Goal: Task Accomplishment & Management: Manage account settings

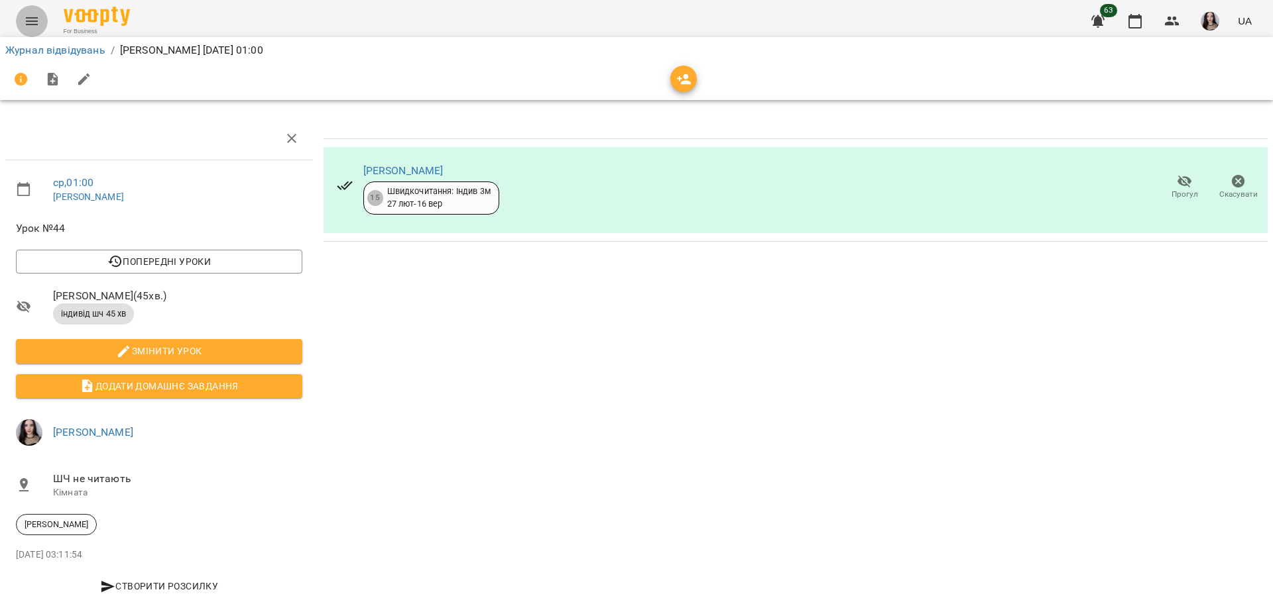
click at [38, 17] on icon "Menu" at bounding box center [32, 21] width 16 height 16
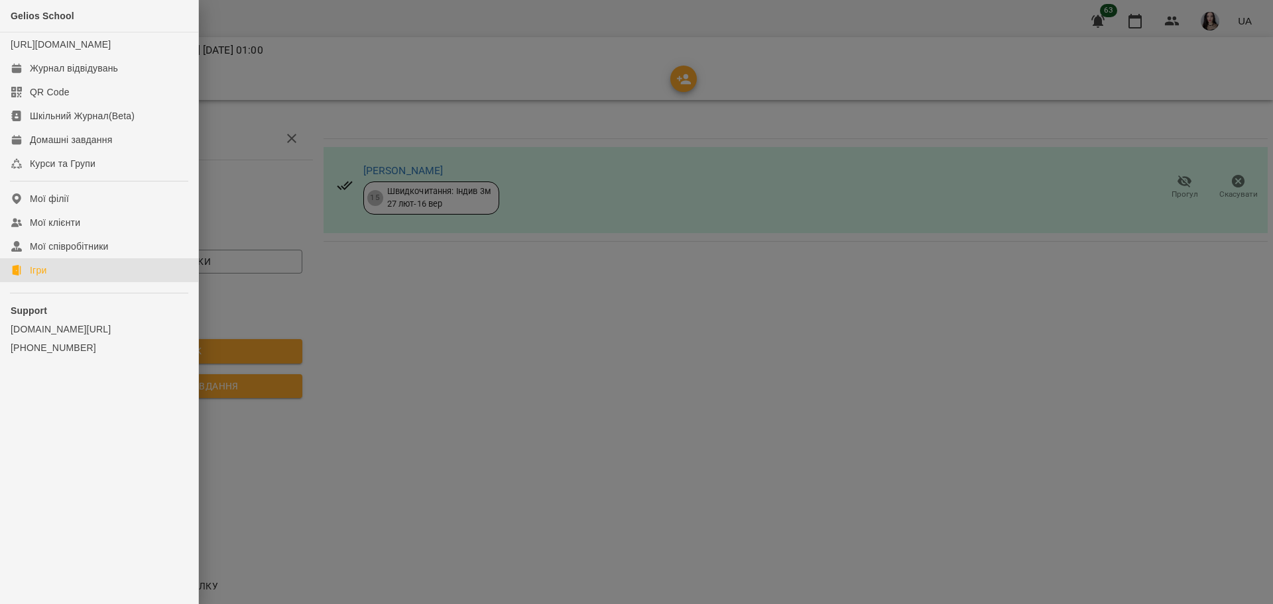
click at [35, 277] on div "Ігри" at bounding box center [38, 270] width 17 height 13
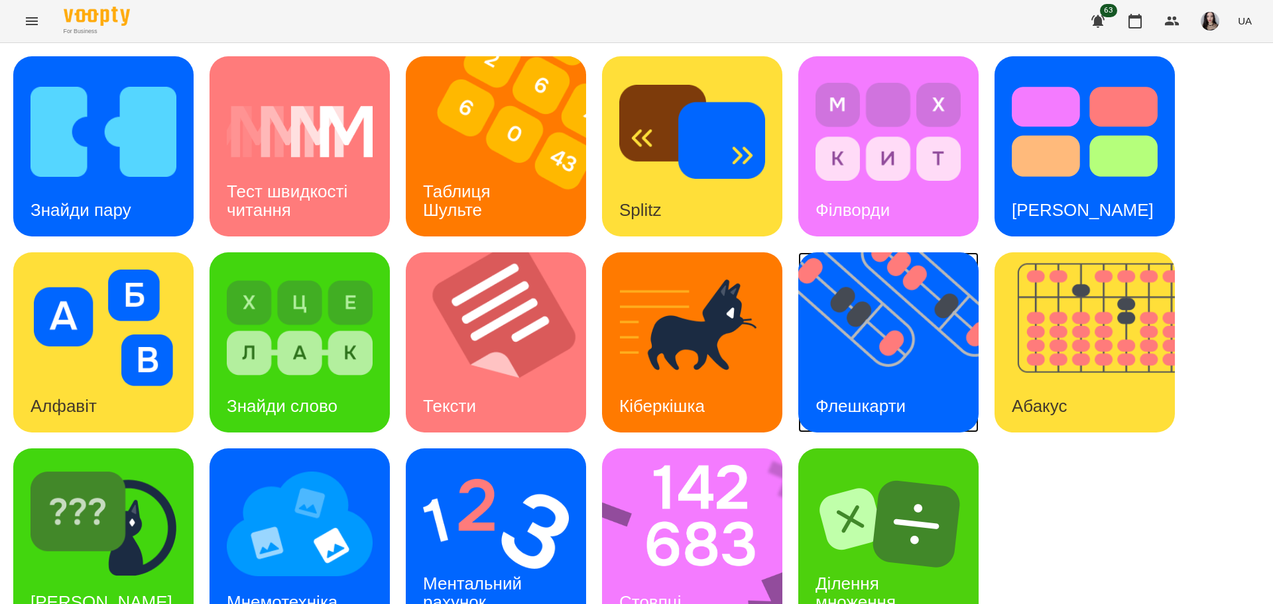
click at [877, 343] on img at bounding box center [896, 343] width 197 height 180
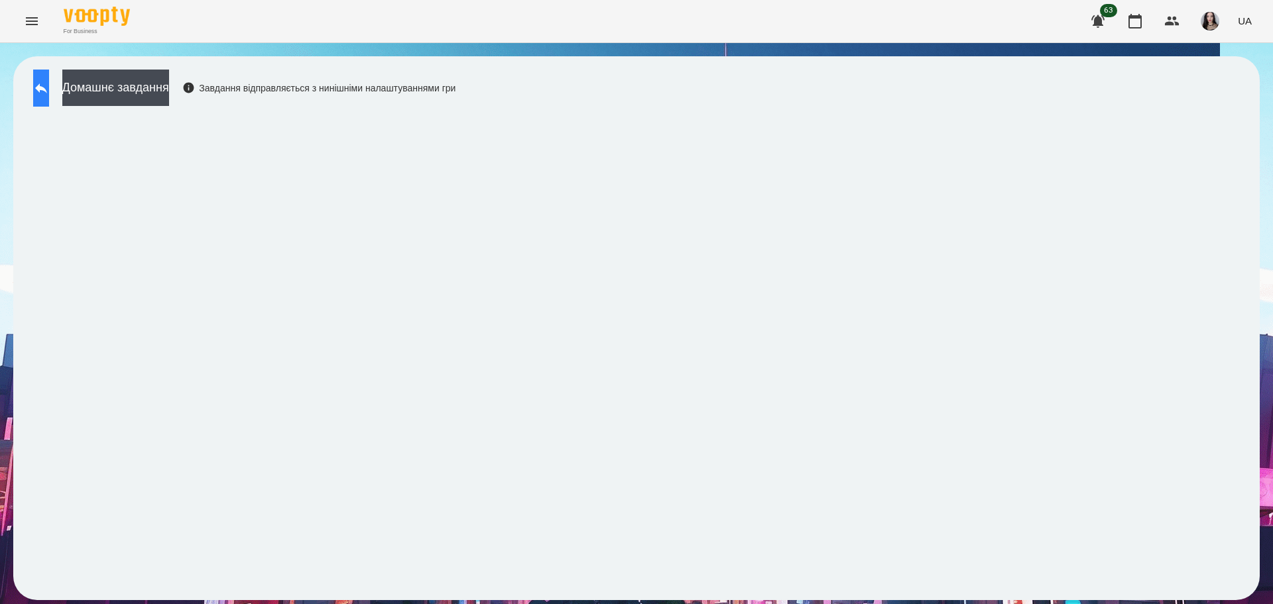
click at [49, 93] on button at bounding box center [41, 88] width 16 height 37
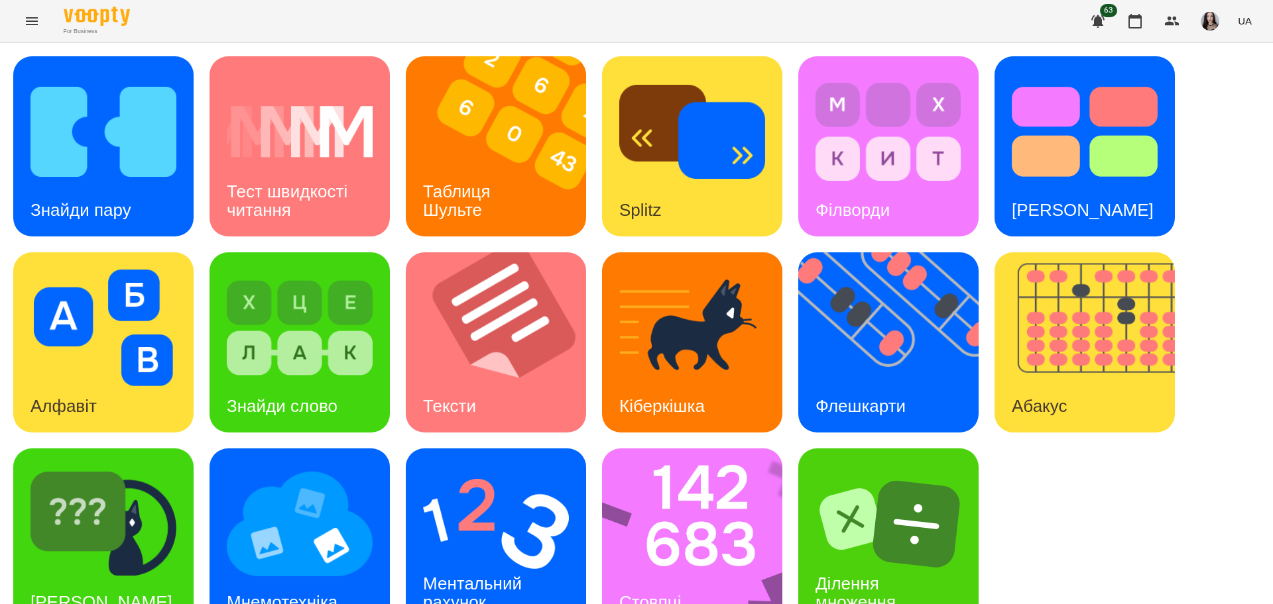
click at [1257, 167] on div "Знайди пару Тест швидкості читання Таблиця Шульте Splitz Філворди Тест Струпа А…" at bounding box center [636, 342] width 1273 height 599
click at [915, 373] on img at bounding box center [896, 343] width 197 height 180
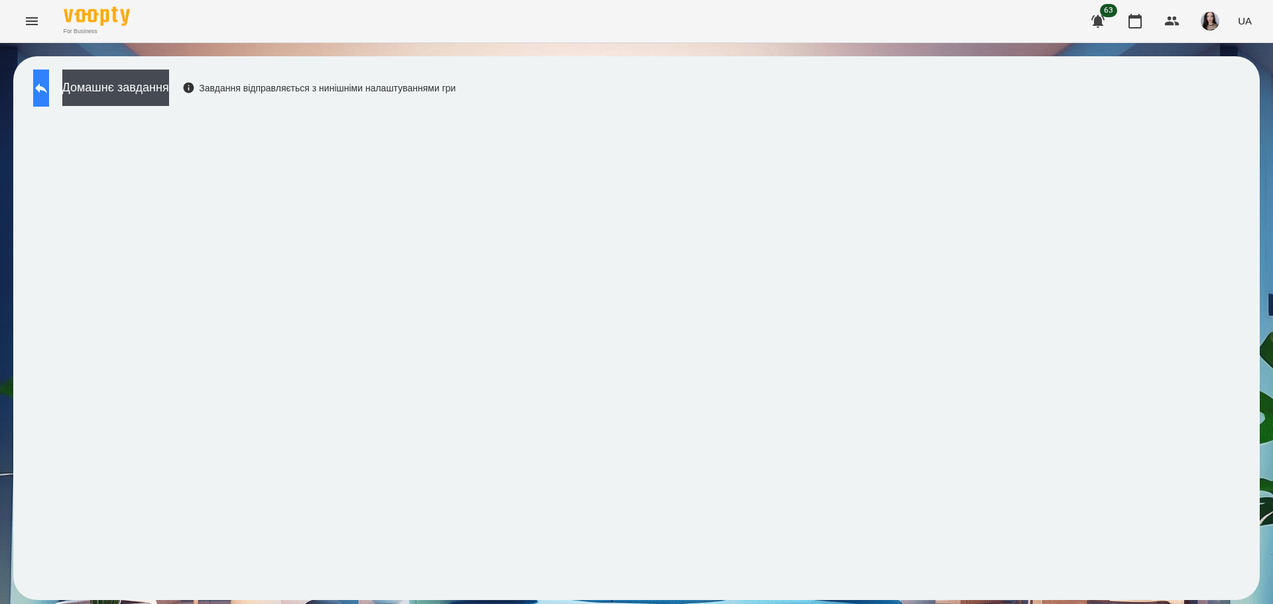
click at [49, 93] on icon at bounding box center [41, 88] width 16 height 16
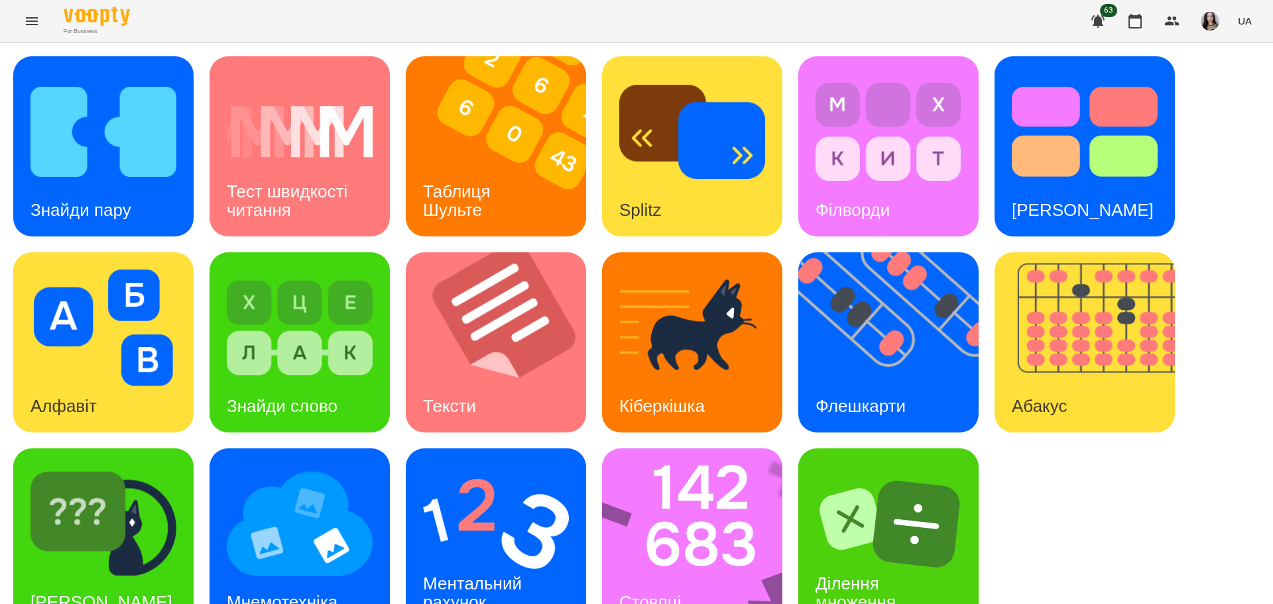
scroll to position [38, 0]
click at [666, 500] on img at bounding box center [701, 539] width 198 height 180
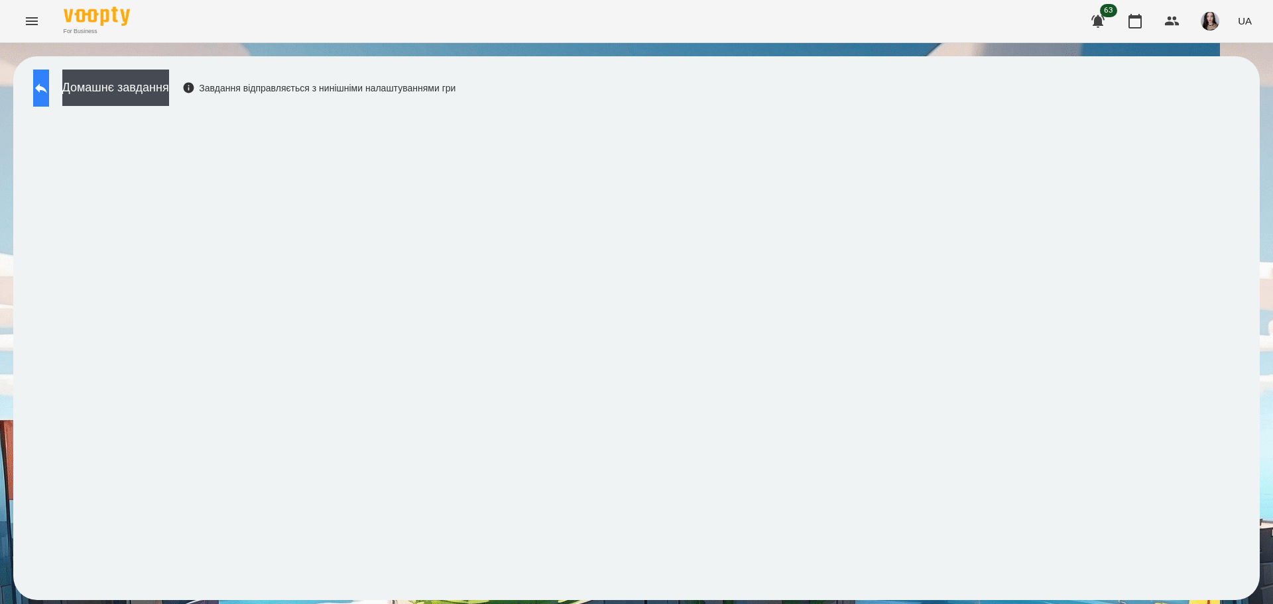
click at [48, 78] on button at bounding box center [41, 88] width 16 height 37
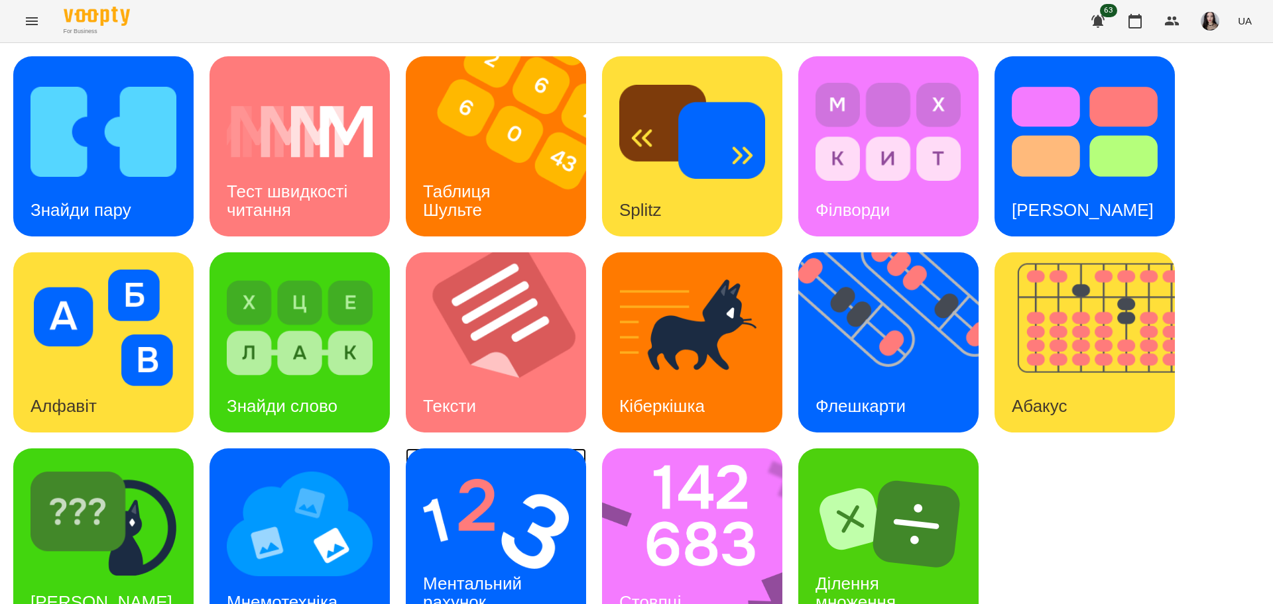
click at [525, 555] on img at bounding box center [496, 524] width 146 height 117
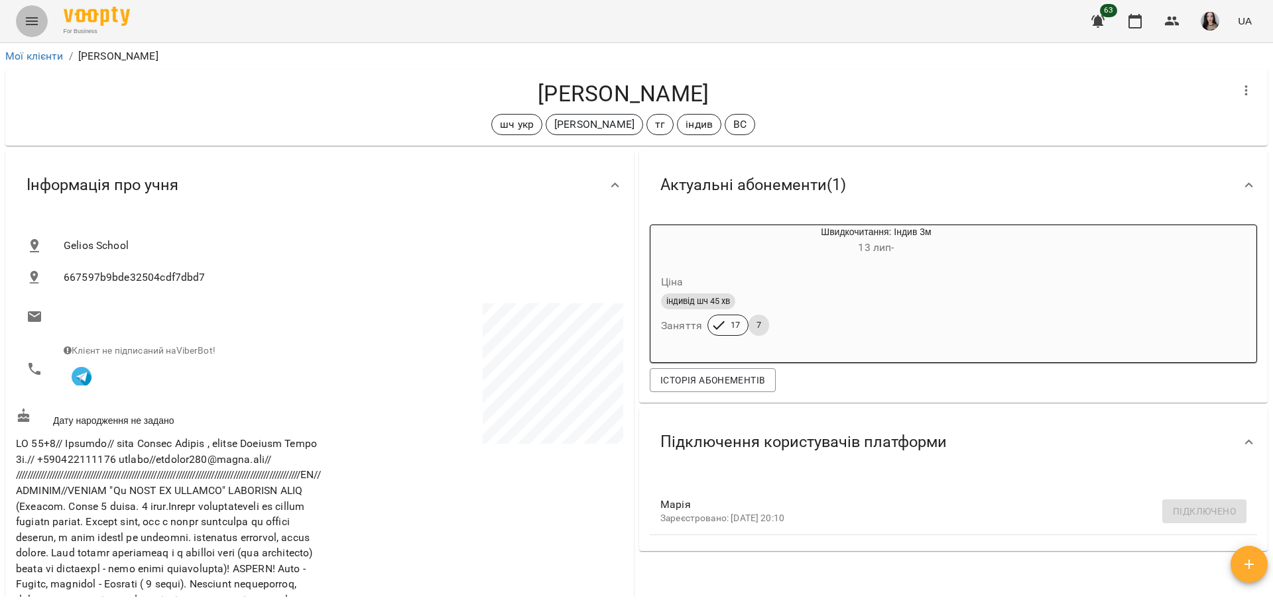
click at [26, 23] on icon "Menu" at bounding box center [32, 21] width 16 height 16
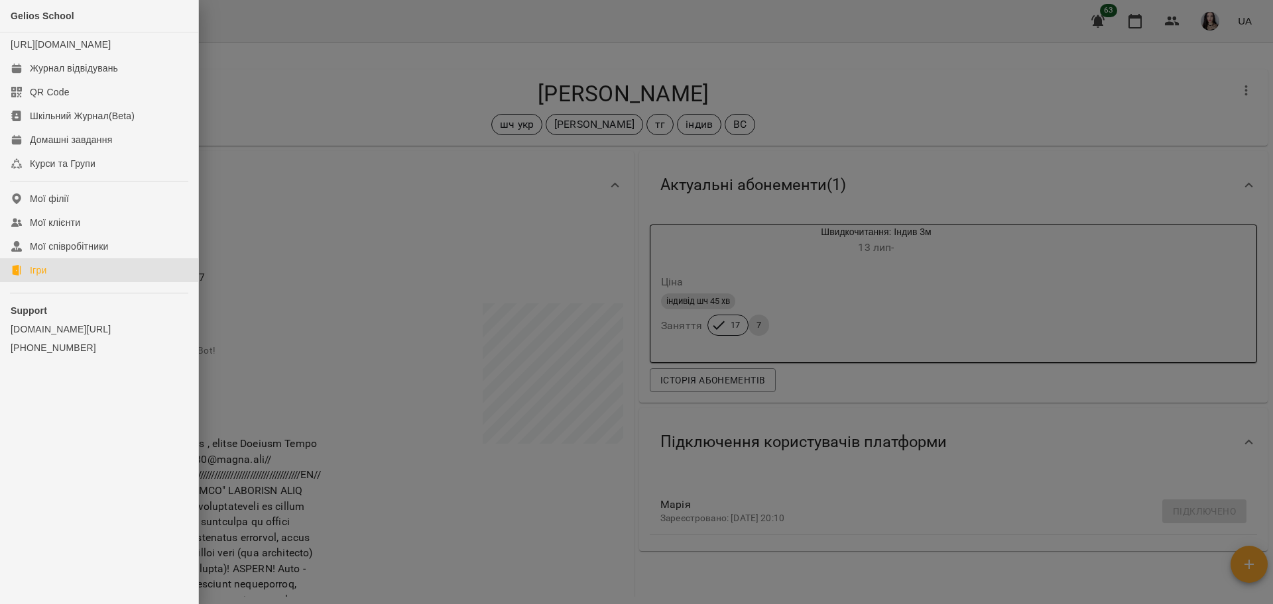
click at [48, 282] on link "Ігри" at bounding box center [99, 270] width 198 height 24
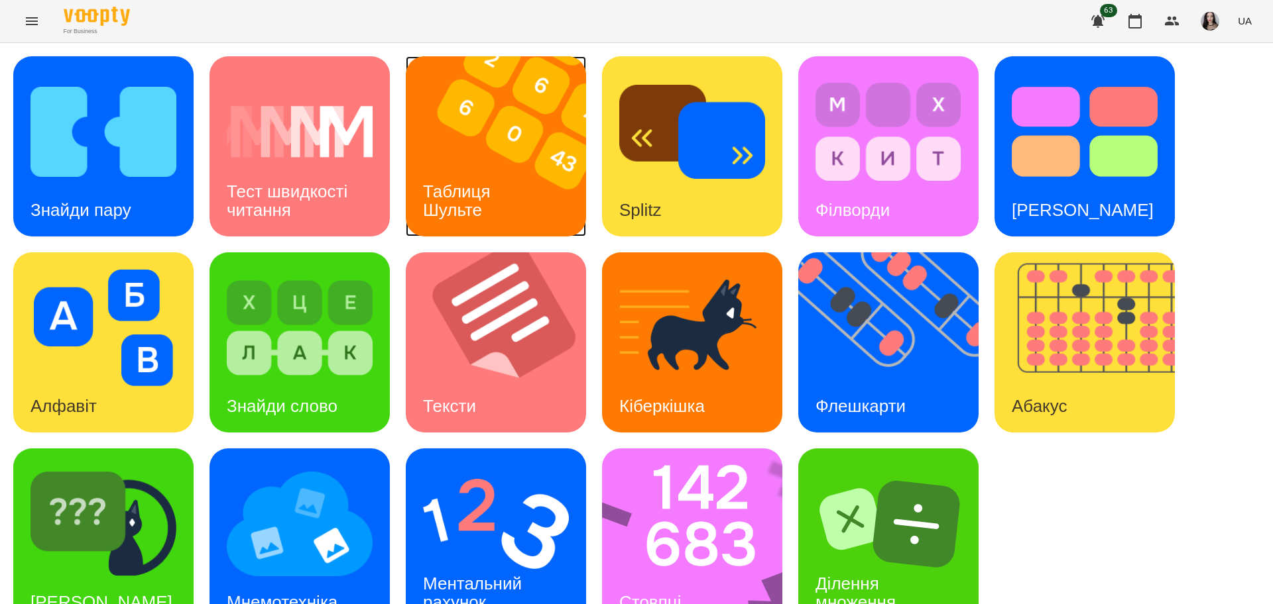
click at [485, 127] on img at bounding box center [504, 146] width 197 height 180
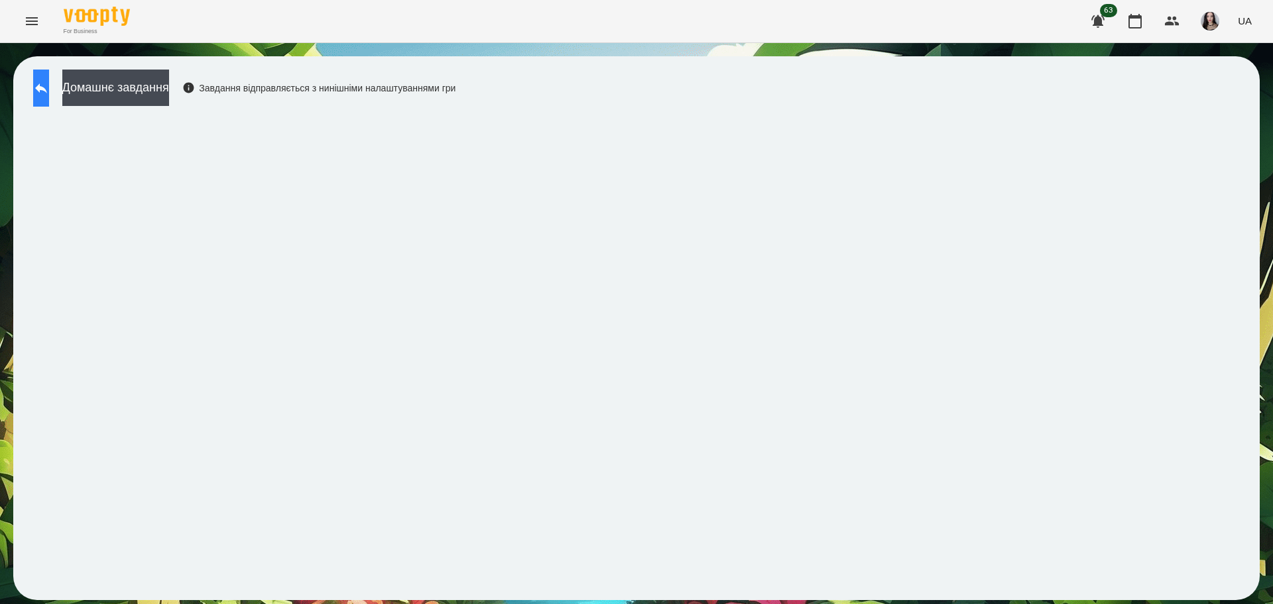
click at [49, 94] on icon at bounding box center [41, 88] width 16 height 16
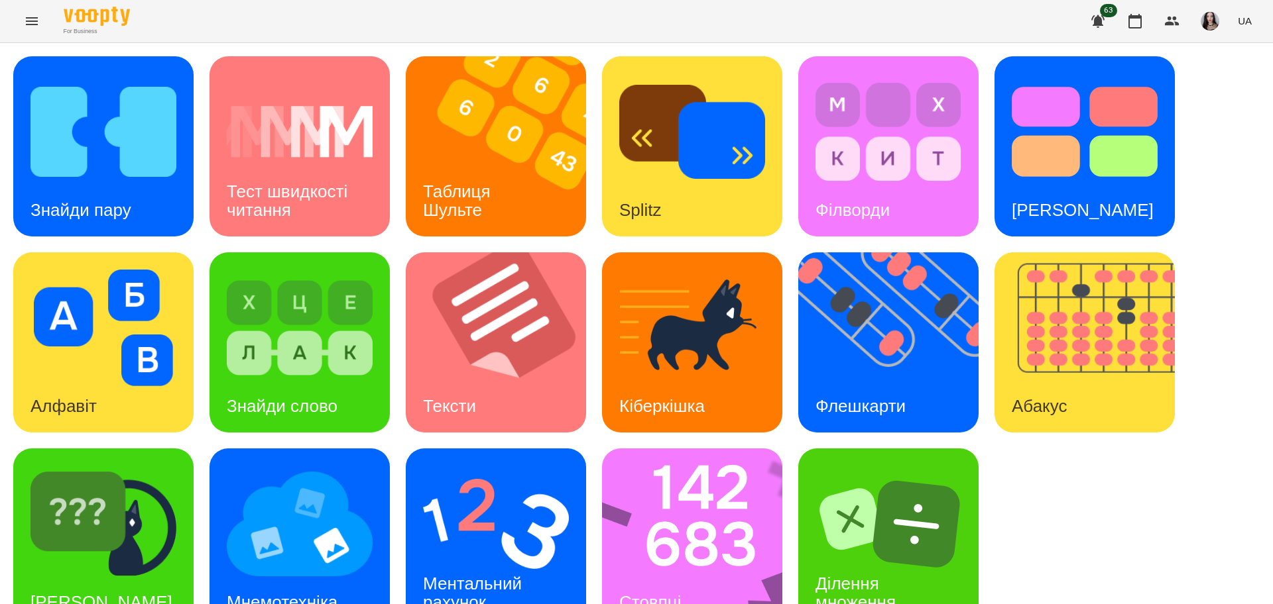
click at [1233, 75] on div "Знайди пару Тест швидкості читання Таблиця [PERSON_NAME] Splitz Філворди Тест С…" at bounding box center [636, 342] width 1246 height 573
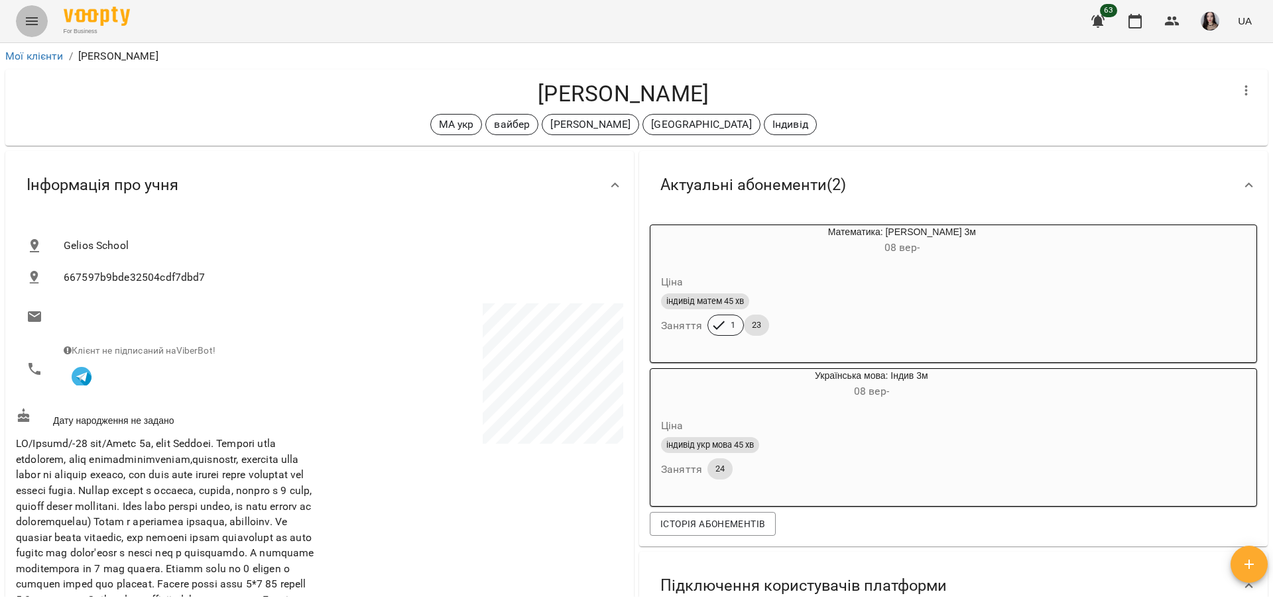
click at [22, 29] on button "Menu" at bounding box center [32, 21] width 32 height 32
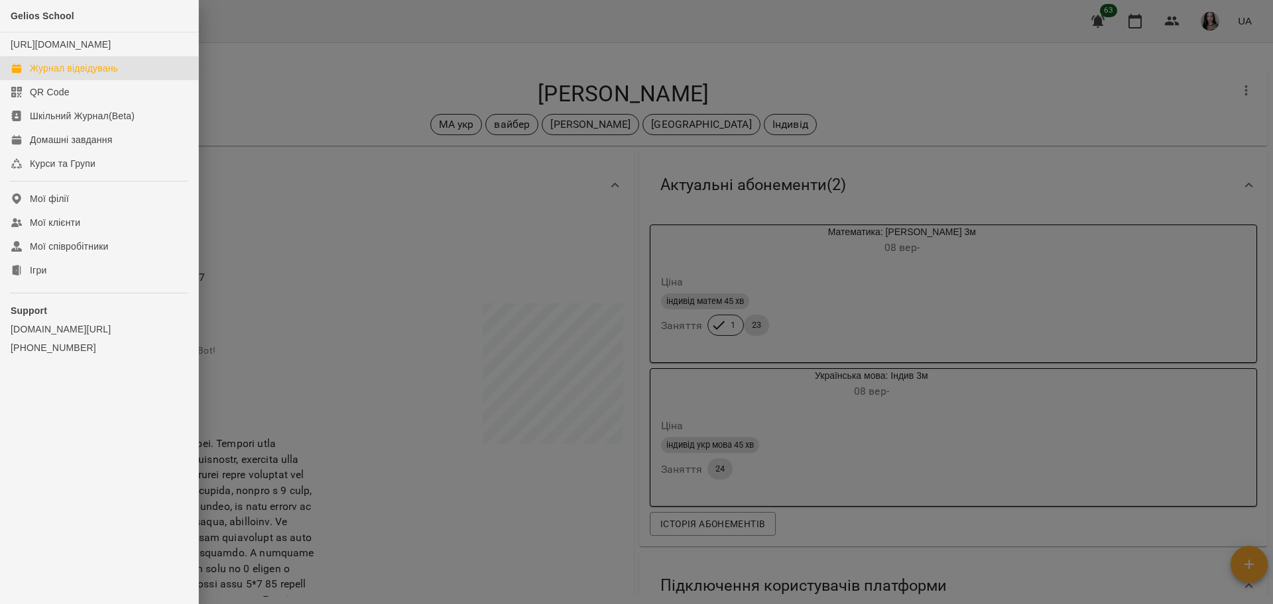
click at [55, 75] on div "Журнал відвідувань" at bounding box center [74, 68] width 88 height 13
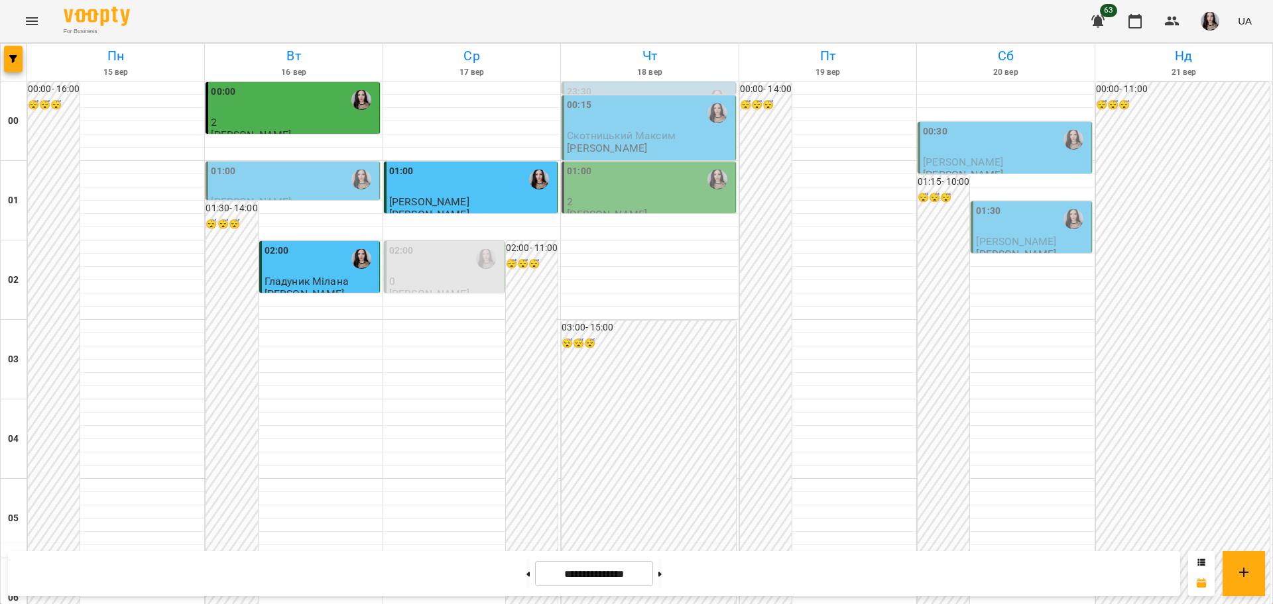
click at [304, 171] on div "01:00" at bounding box center [293, 179] width 165 height 30
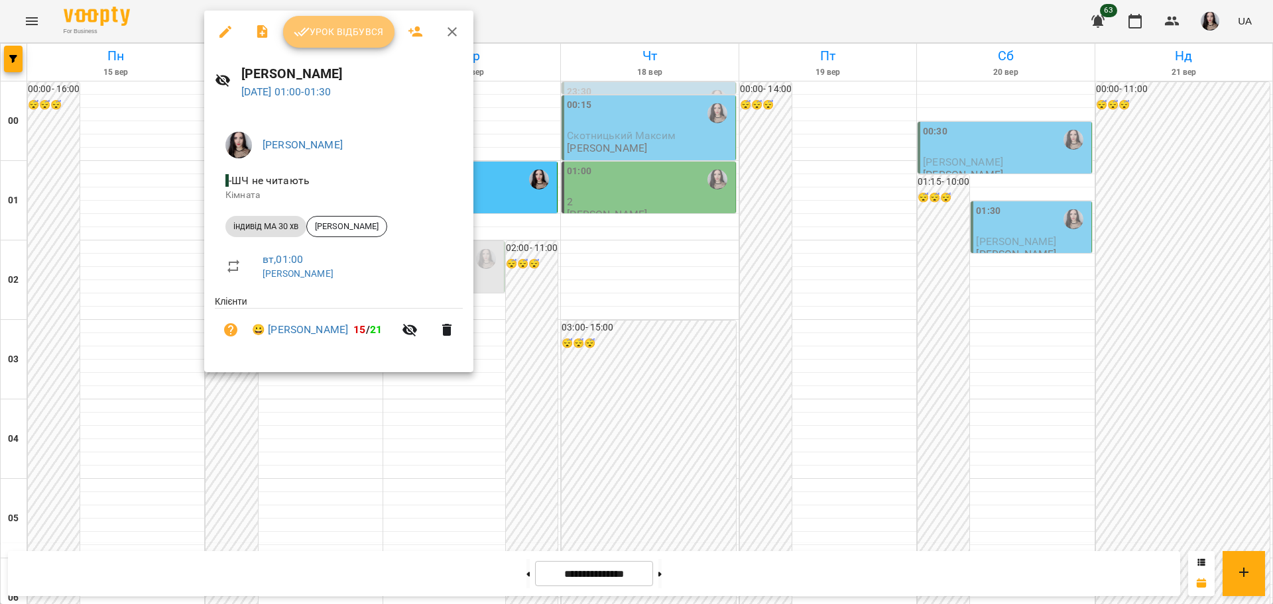
click at [322, 40] on button "Урок відбувся" at bounding box center [338, 32] width 111 height 32
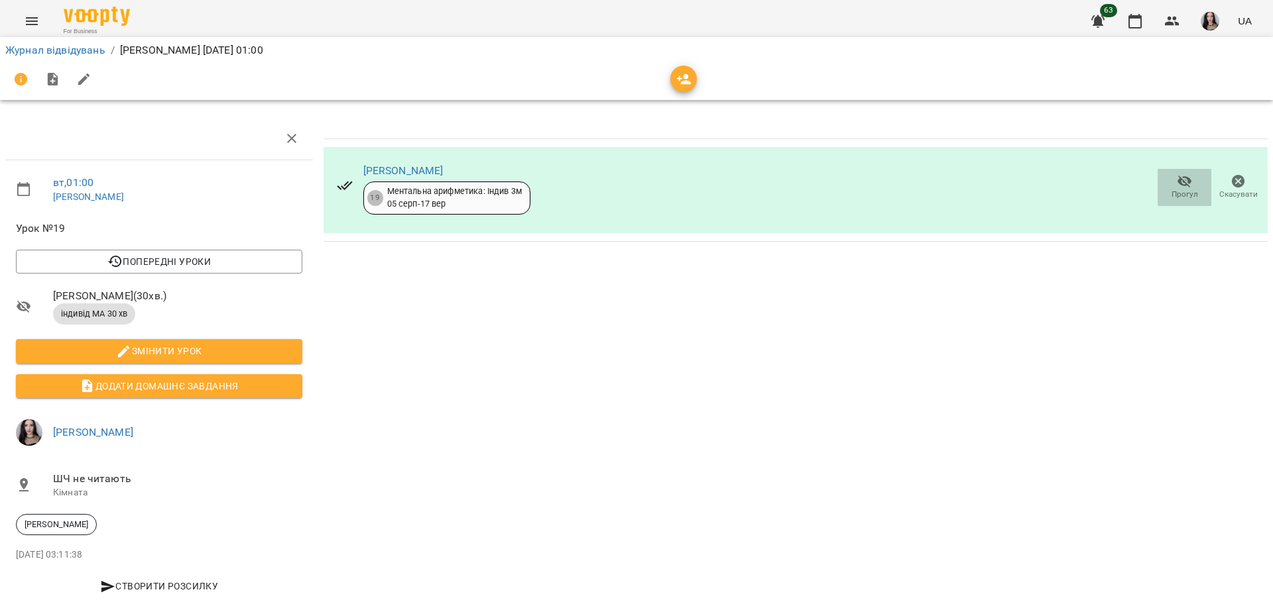
click at [1165, 187] on span "Прогул" at bounding box center [1184, 187] width 38 height 27
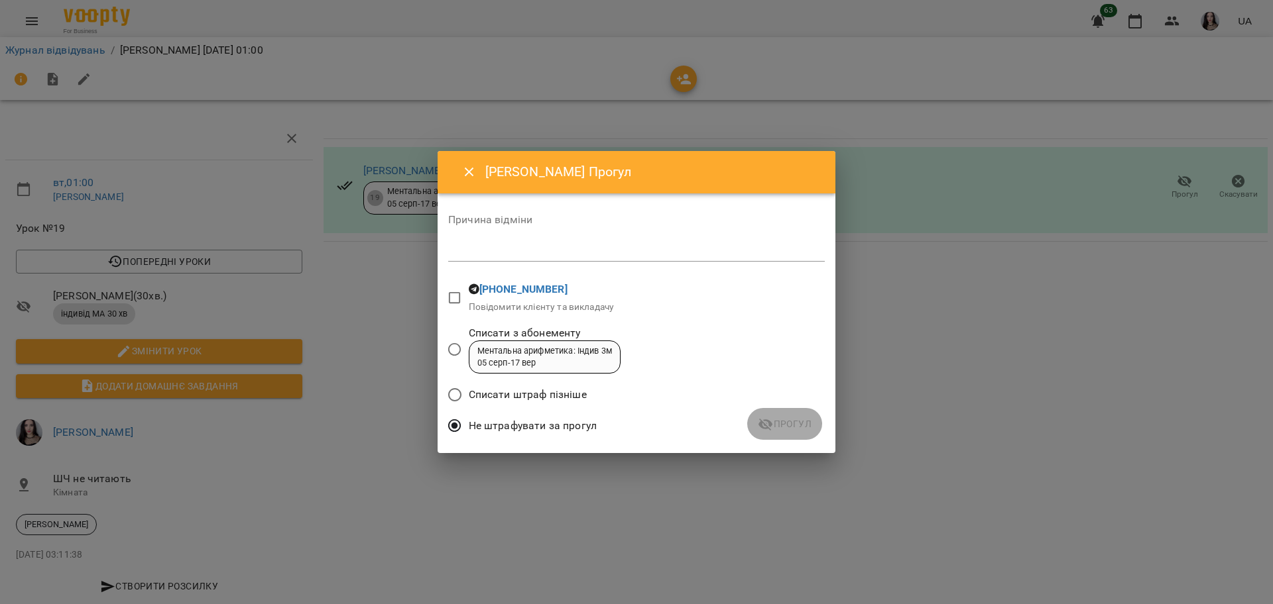
click at [528, 241] on div "*" at bounding box center [636, 251] width 376 height 21
type textarea "******"
click at [781, 426] on span "Прогул" at bounding box center [785, 424] width 54 height 16
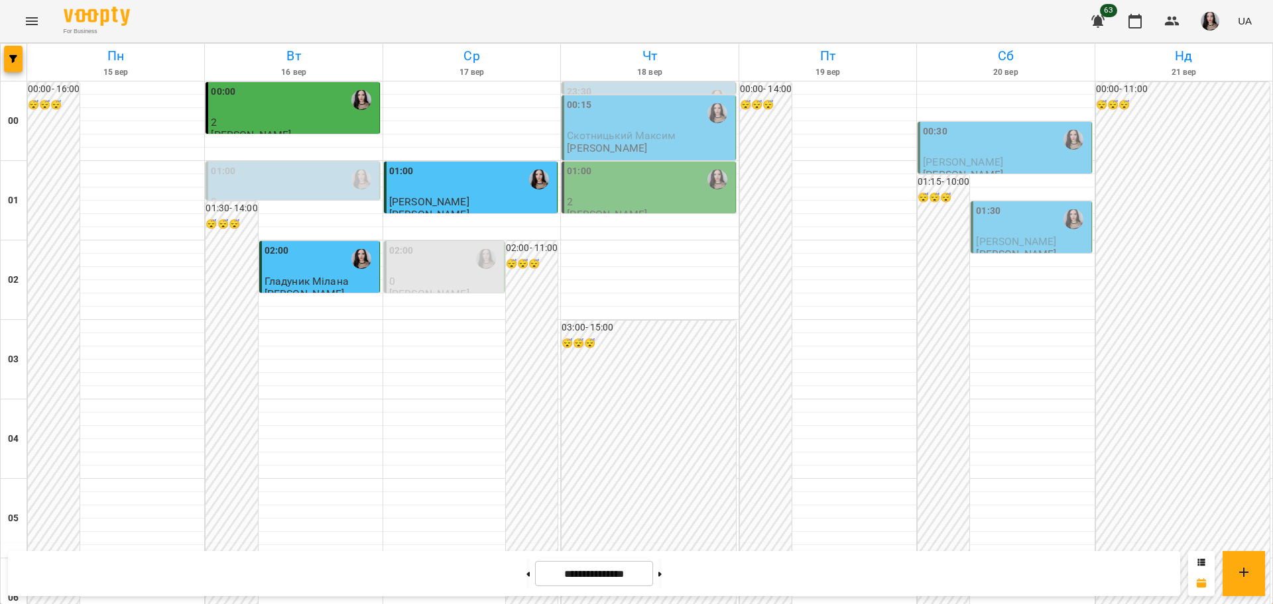
scroll to position [1446, 0]
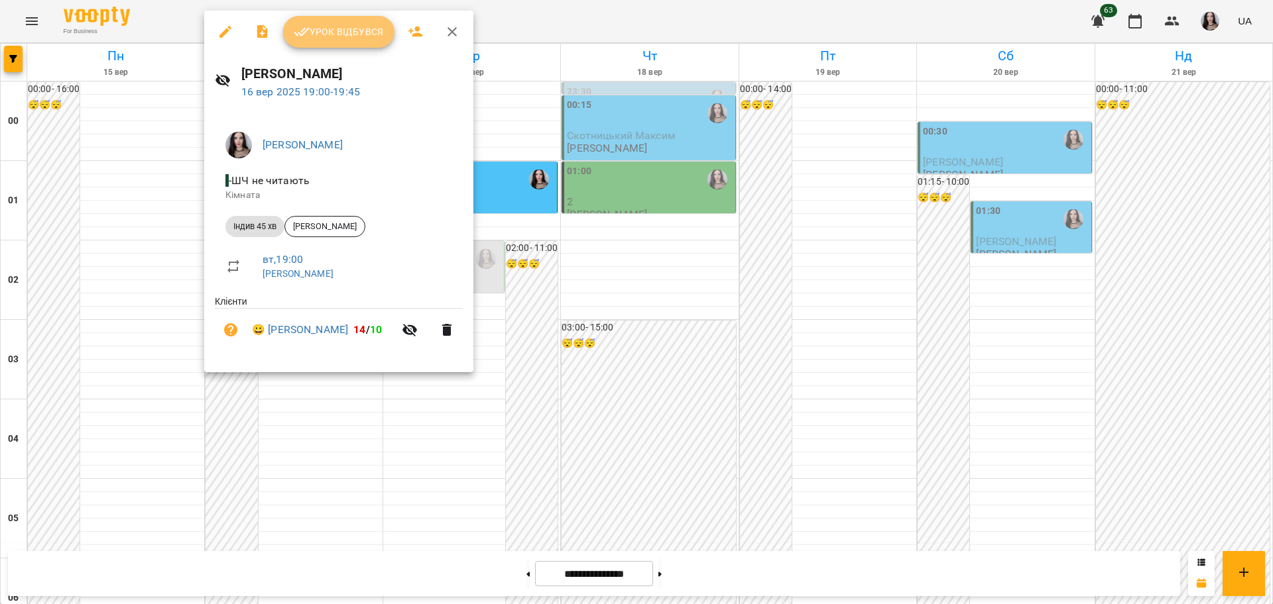
click at [339, 32] on span "Урок відбувся" at bounding box center [339, 32] width 90 height 16
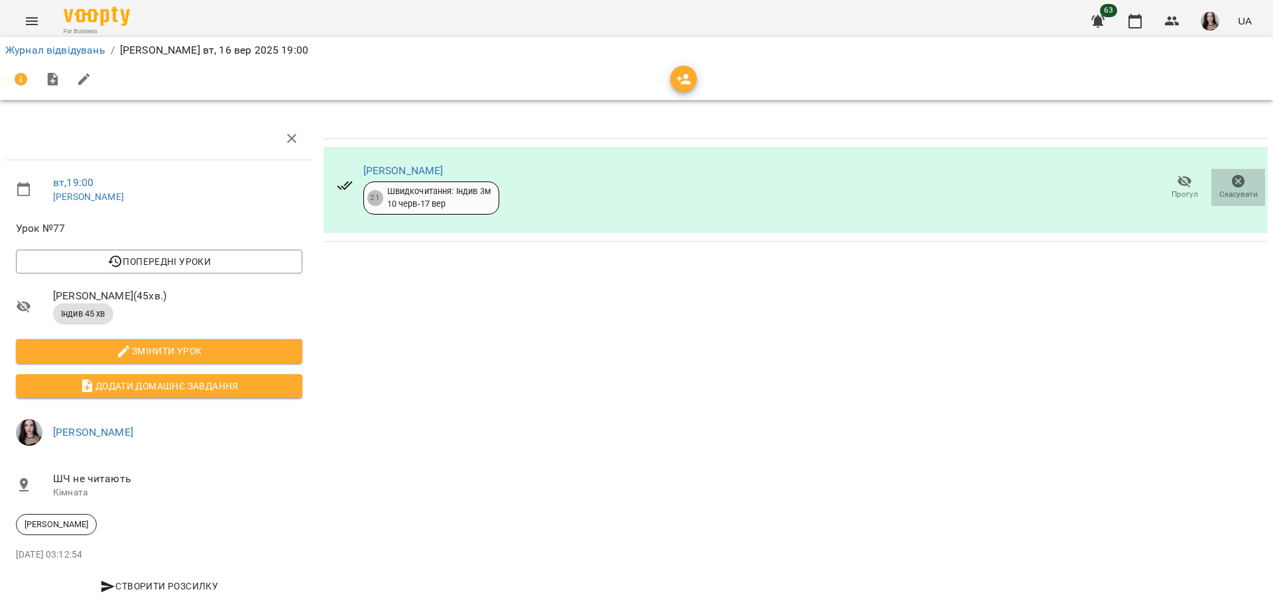
click at [1230, 186] on icon "button" at bounding box center [1238, 182] width 16 height 16
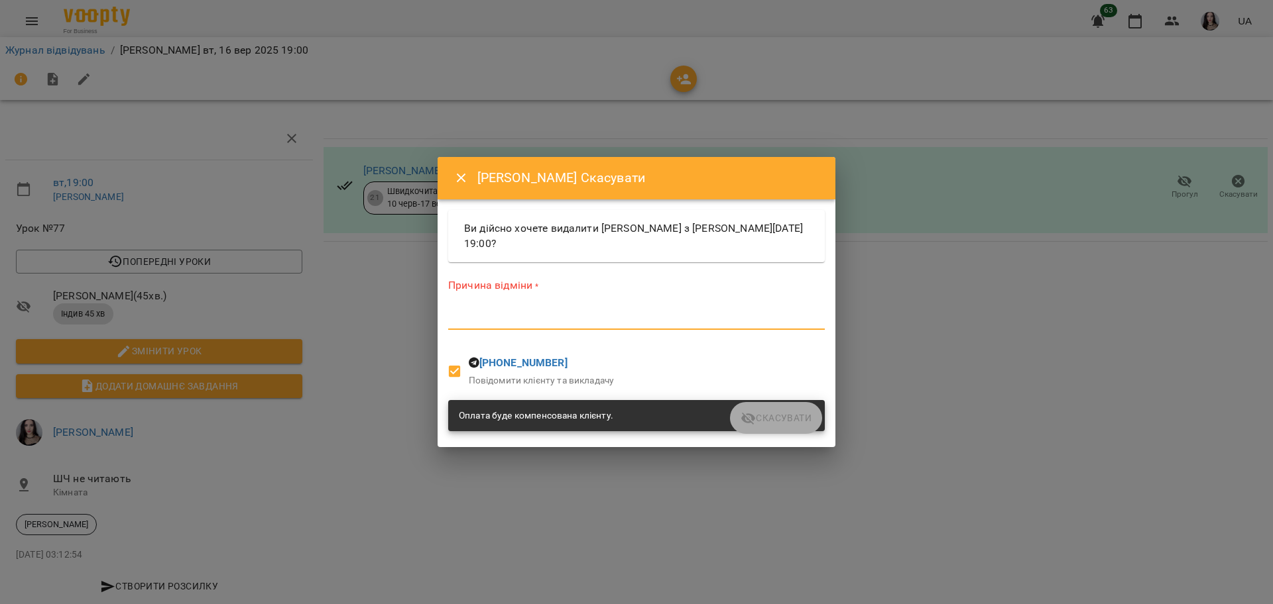
click at [517, 324] on textarea at bounding box center [636, 319] width 376 height 13
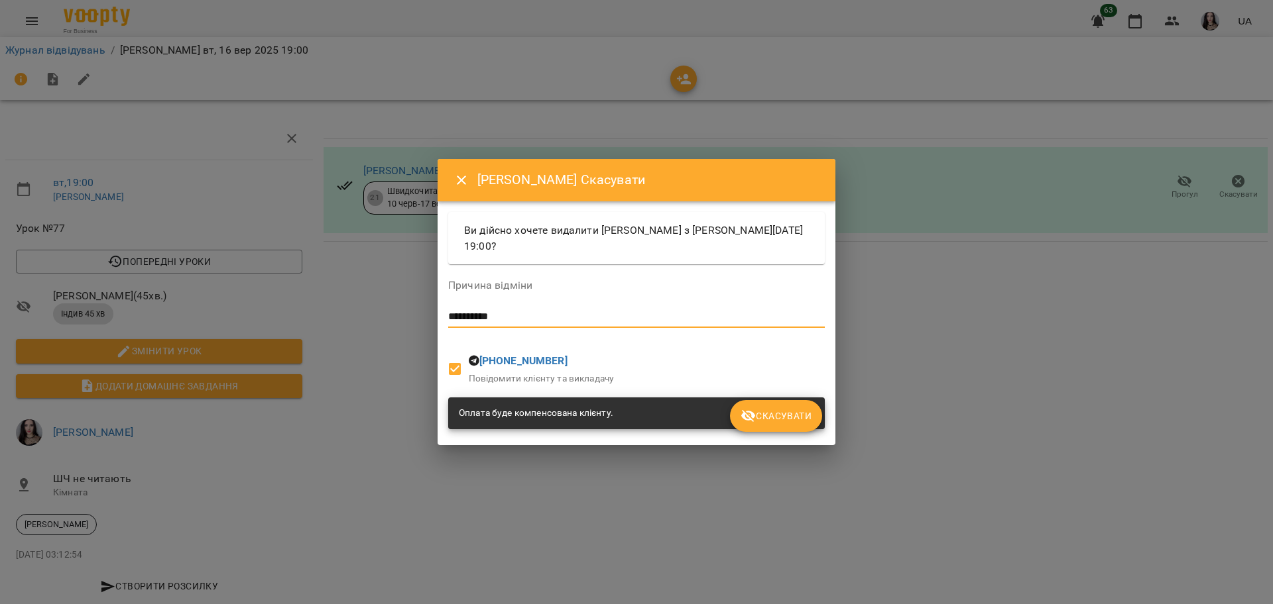
type textarea "**********"
click at [768, 426] on button "Скасувати" at bounding box center [776, 416] width 92 height 32
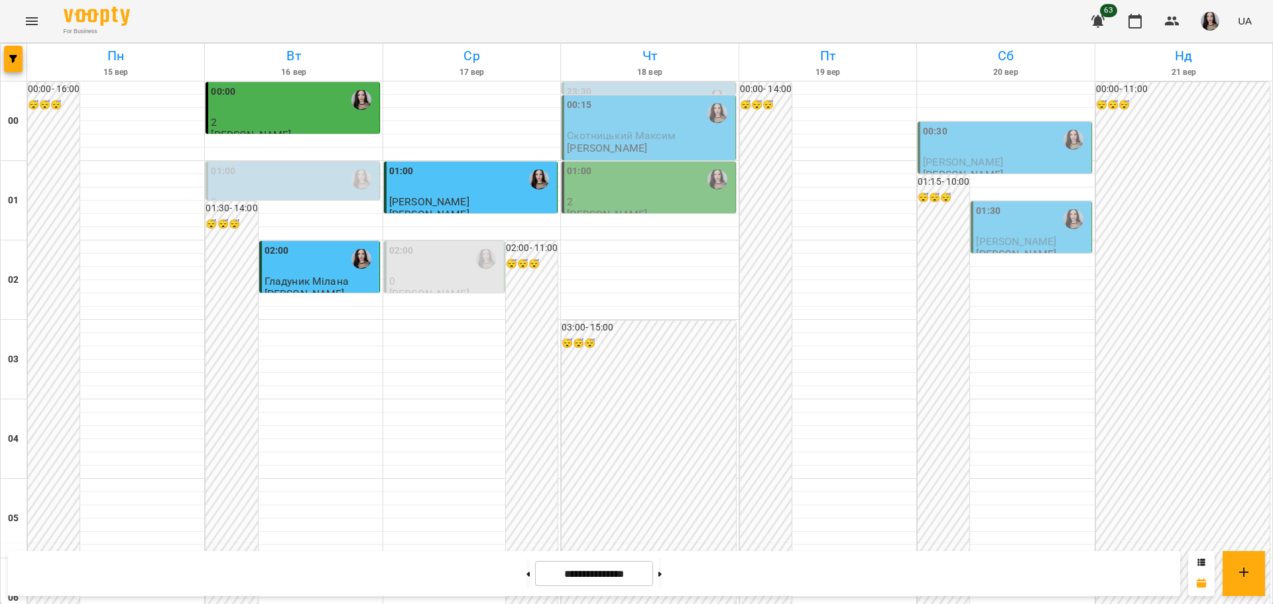
scroll to position [1446, 0]
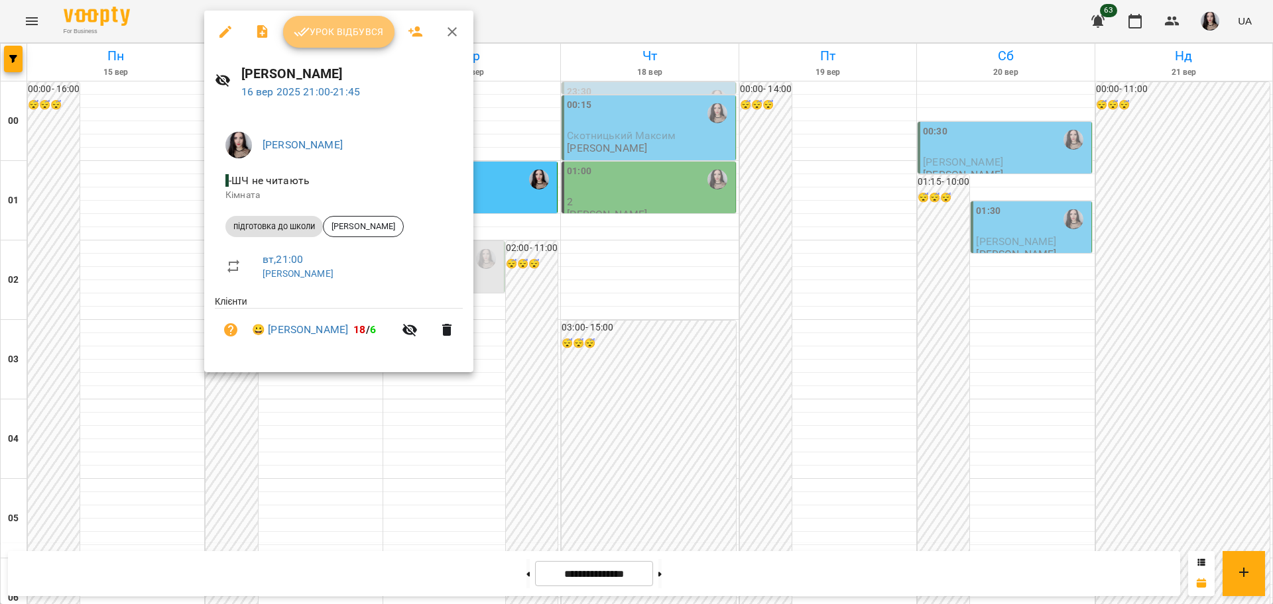
click at [333, 35] on span "Урок відбувся" at bounding box center [339, 32] width 90 height 16
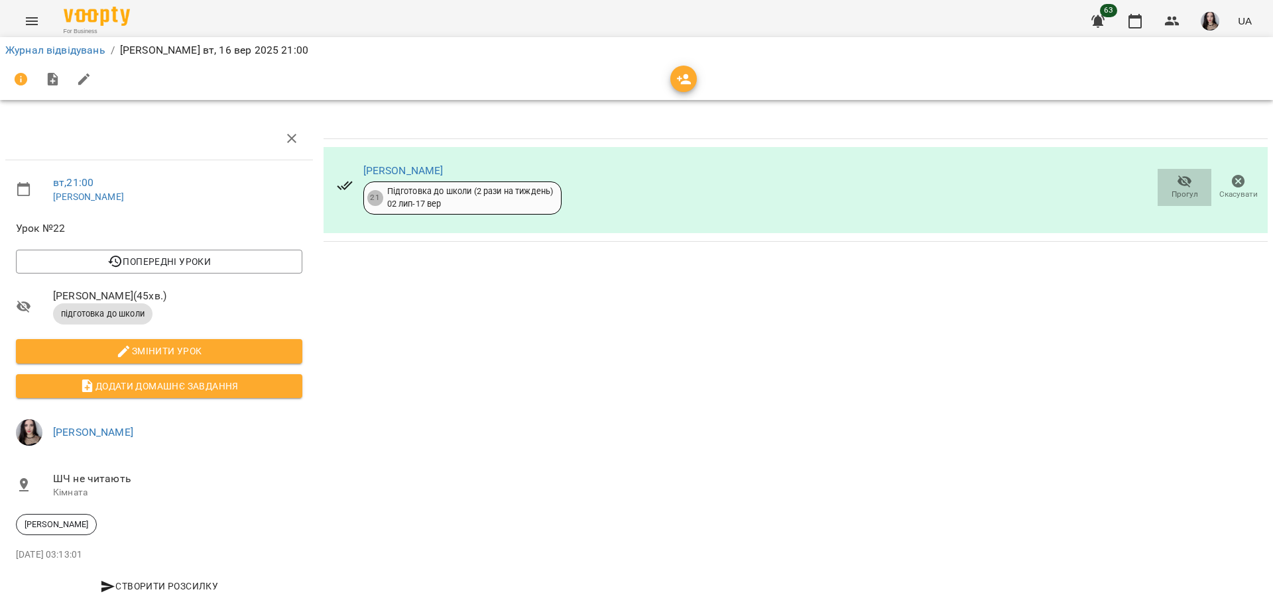
click at [1165, 180] on span "Прогул" at bounding box center [1184, 187] width 38 height 27
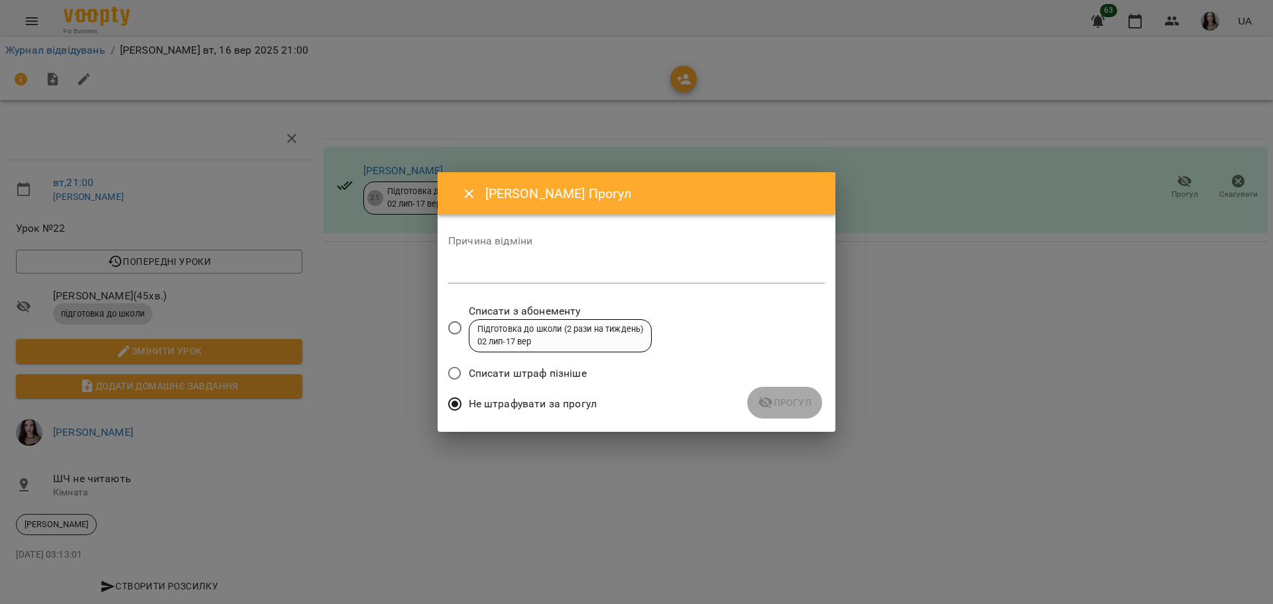
click at [496, 256] on div "Причина відміни *" at bounding box center [636, 262] width 376 height 53
click at [492, 276] on textarea at bounding box center [636, 272] width 376 height 13
type textarea "******"
click at [771, 391] on button "Прогул" at bounding box center [784, 403] width 75 height 32
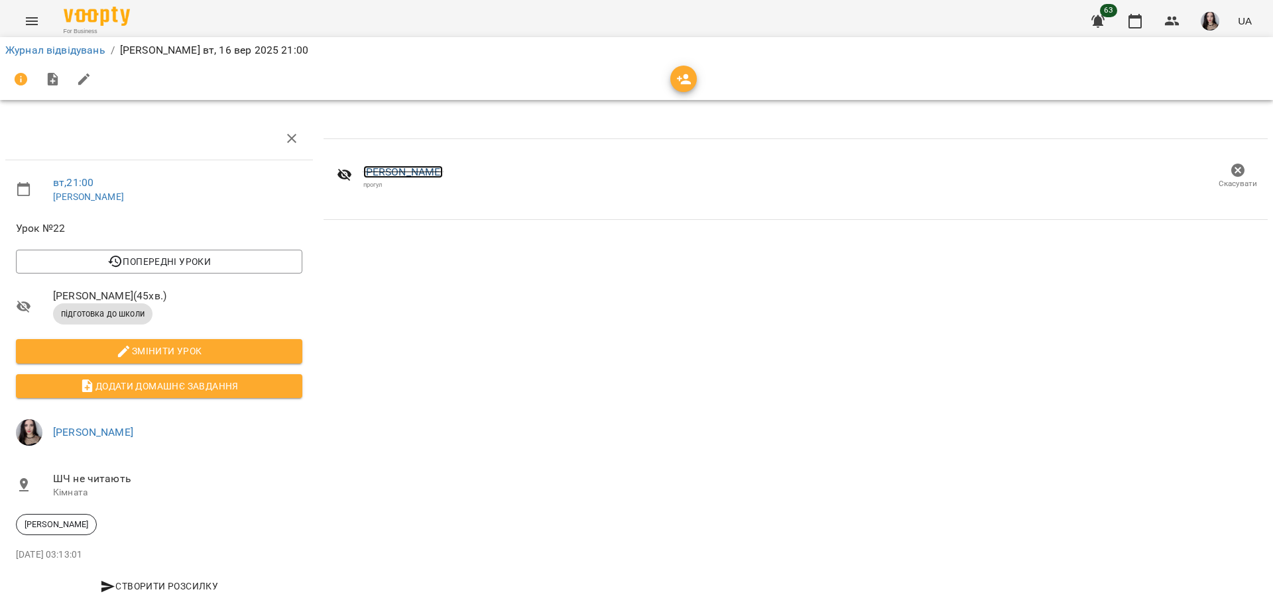
click at [396, 177] on link "Копилова Вікторія" at bounding box center [403, 172] width 80 height 13
click at [32, 17] on icon "Menu" at bounding box center [32, 21] width 16 height 16
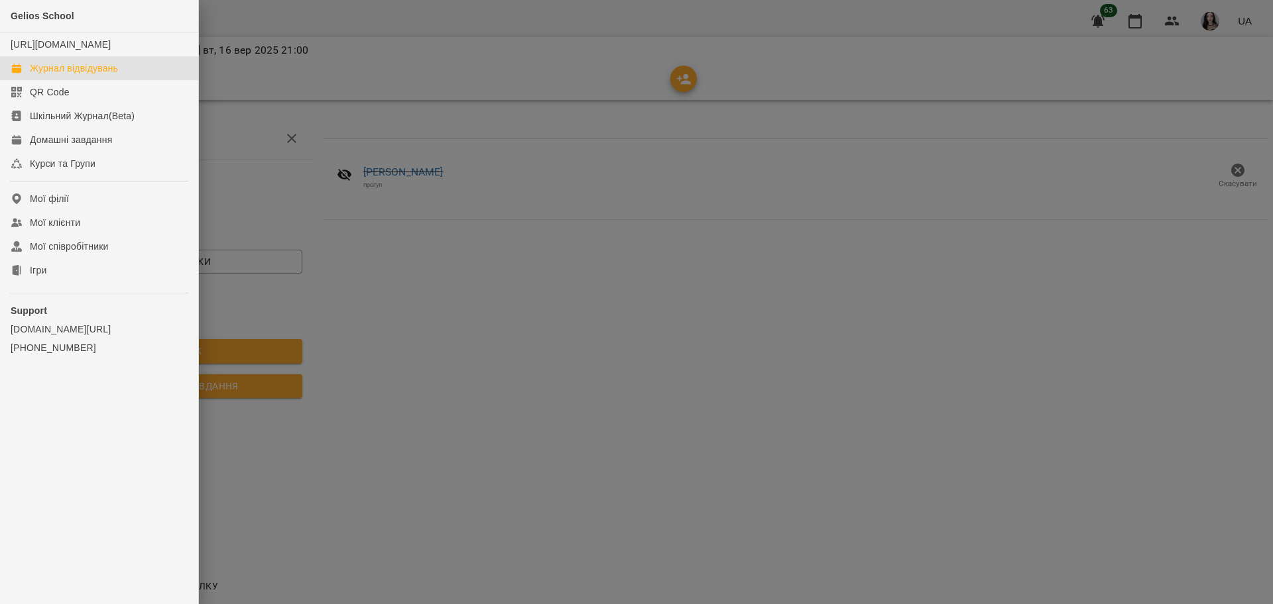
click at [72, 75] on div "Журнал відвідувань" at bounding box center [74, 68] width 88 height 13
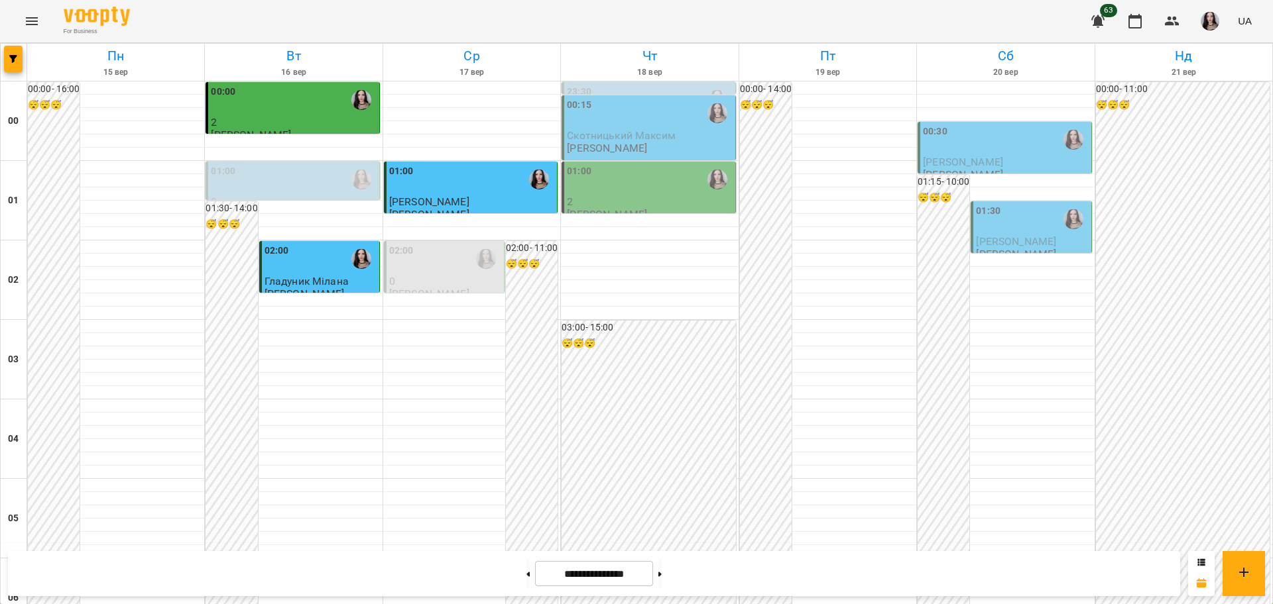
scroll to position [486, 0]
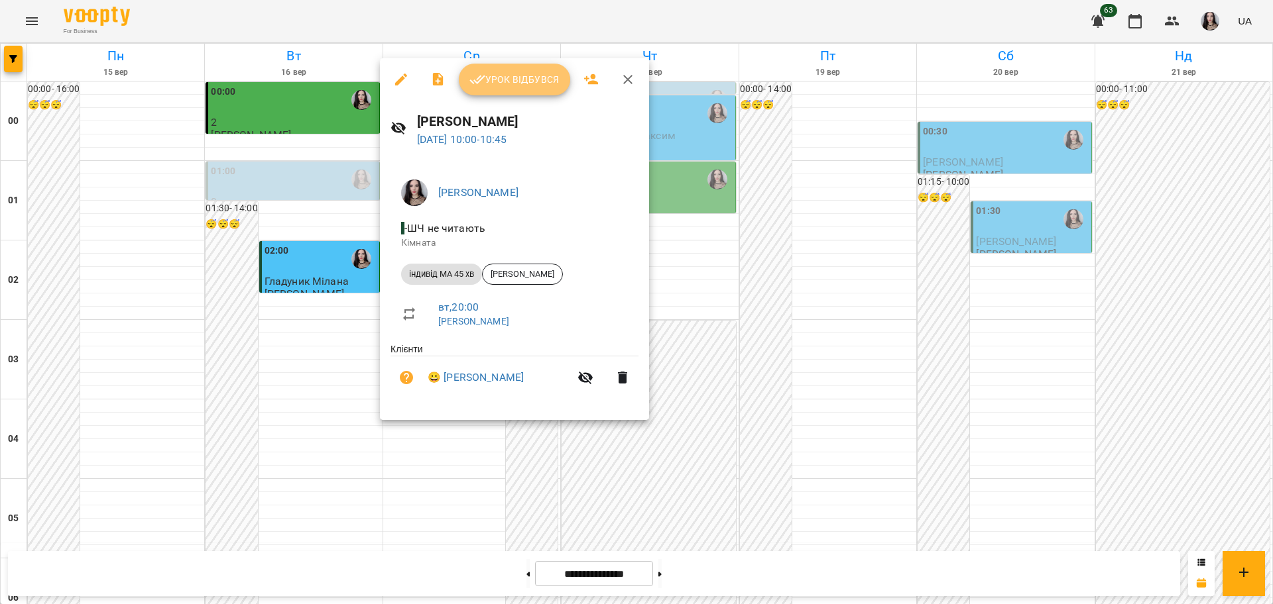
click at [512, 83] on span "Урок відбувся" at bounding box center [514, 80] width 90 height 16
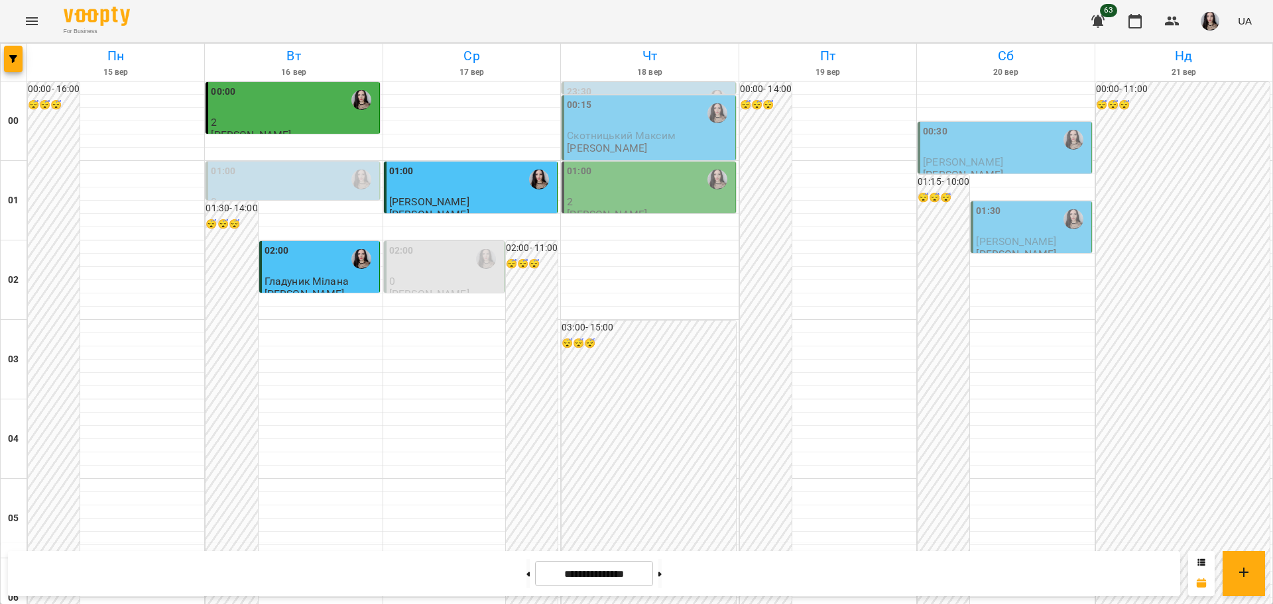
scroll to position [1446, 0]
click at [661, 577] on button at bounding box center [659, 573] width 3 height 29
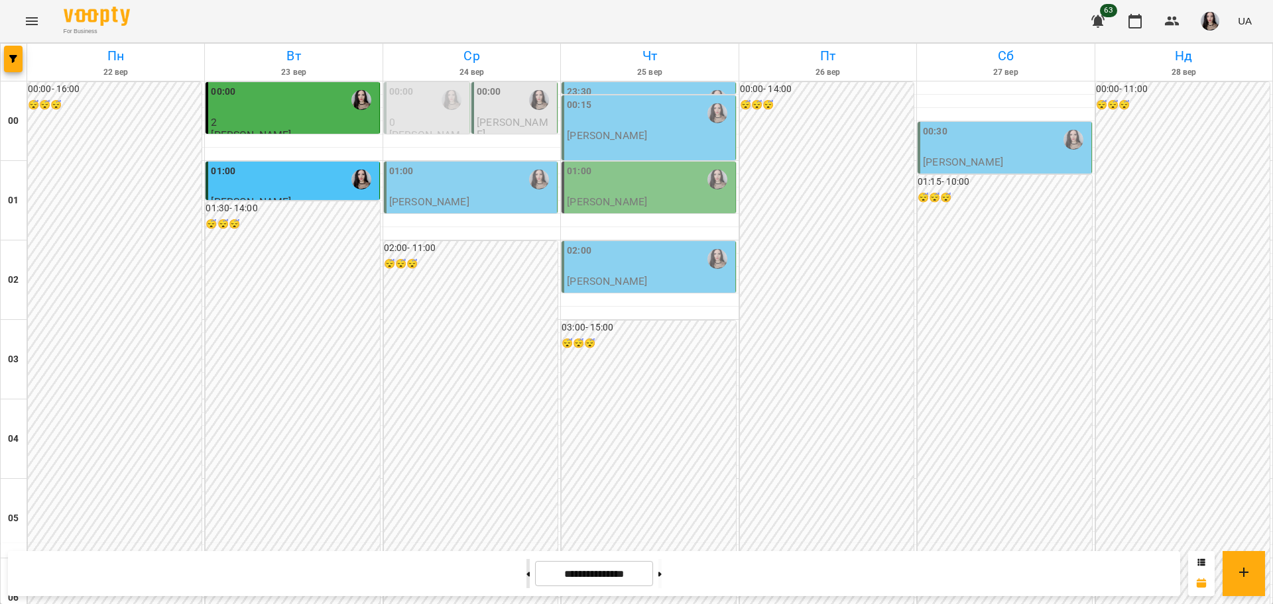
click at [526, 570] on button at bounding box center [527, 573] width 3 height 29
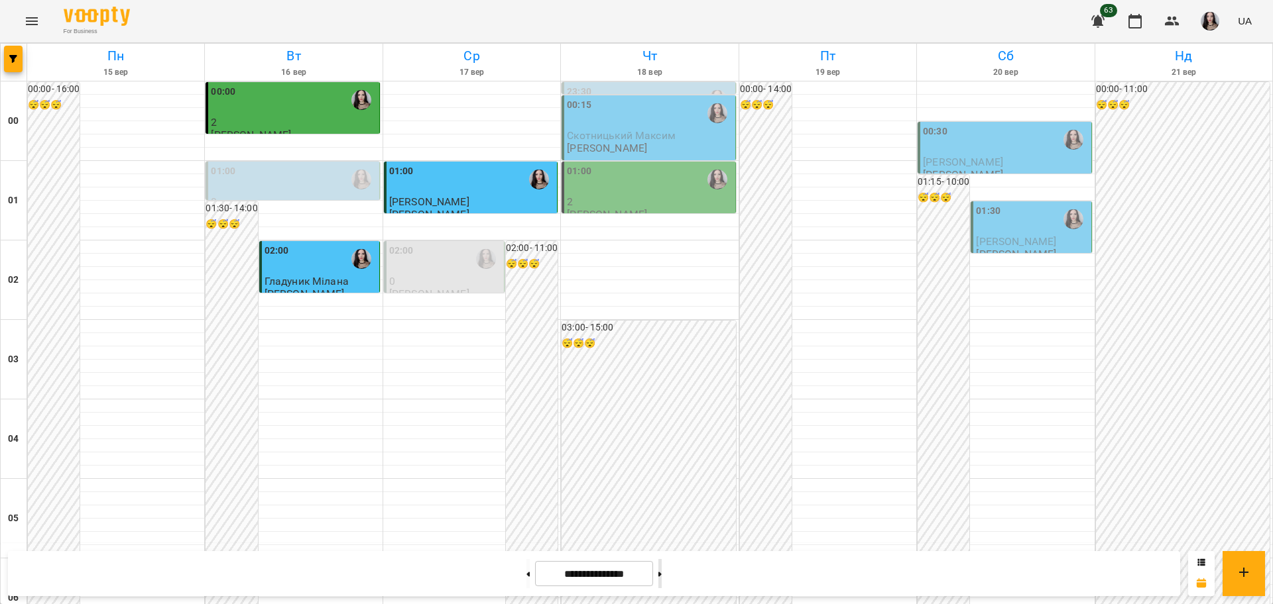
click at [661, 573] on button at bounding box center [659, 573] width 3 height 29
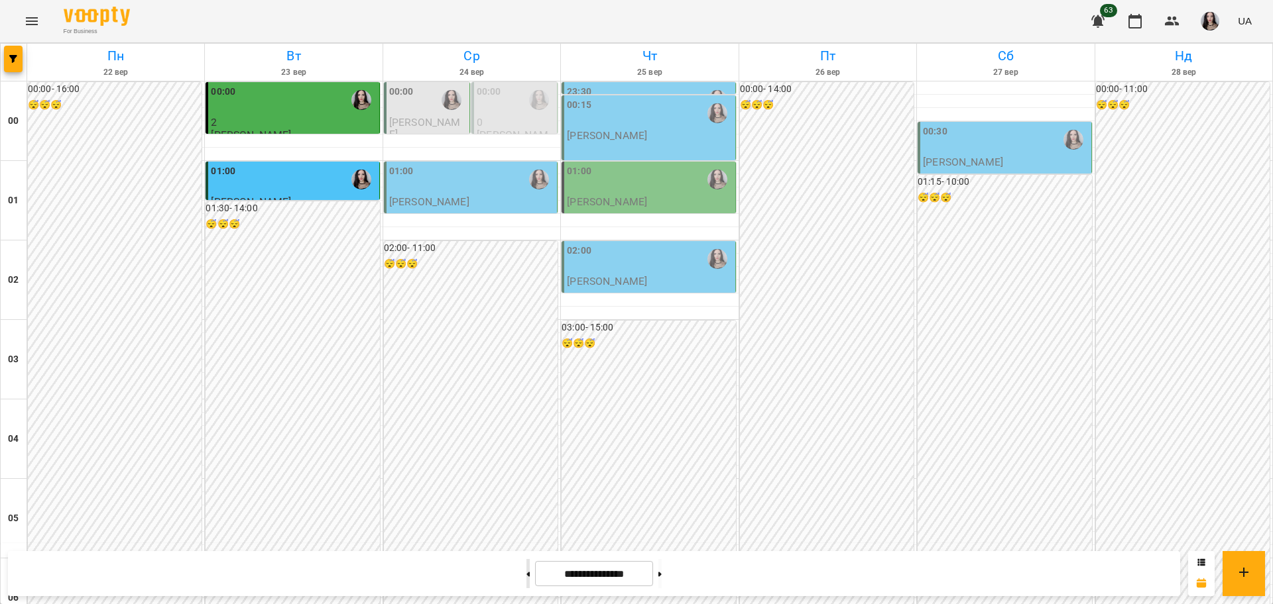
click at [526, 574] on button at bounding box center [527, 573] width 3 height 29
type input "**********"
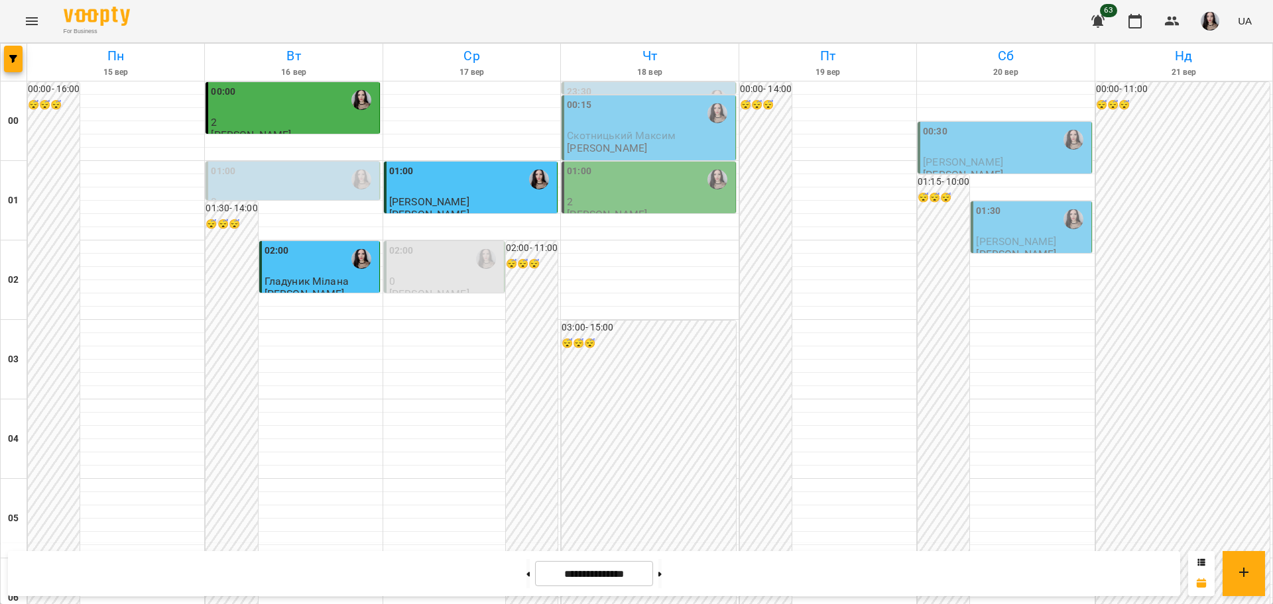
scroll to position [685, 0]
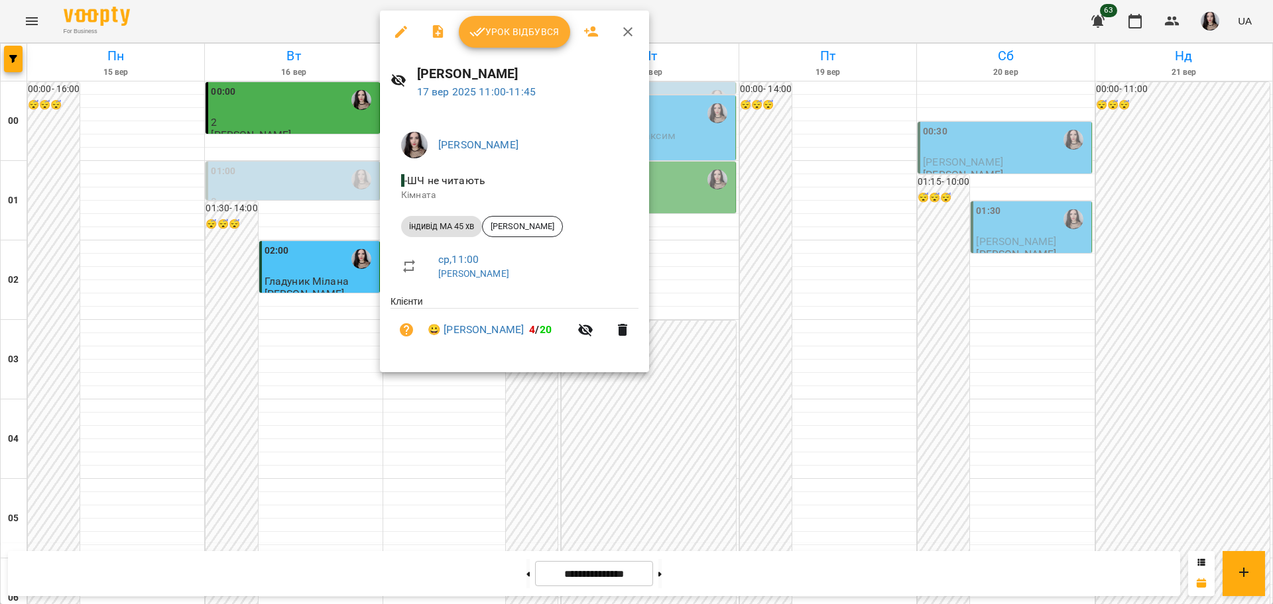
click at [477, 323] on li "😀 Данілов Олександр 4 / 20" at bounding box center [514, 330] width 248 height 42
click at [481, 328] on link "😀 Данілов Олександр" at bounding box center [475, 330] width 96 height 16
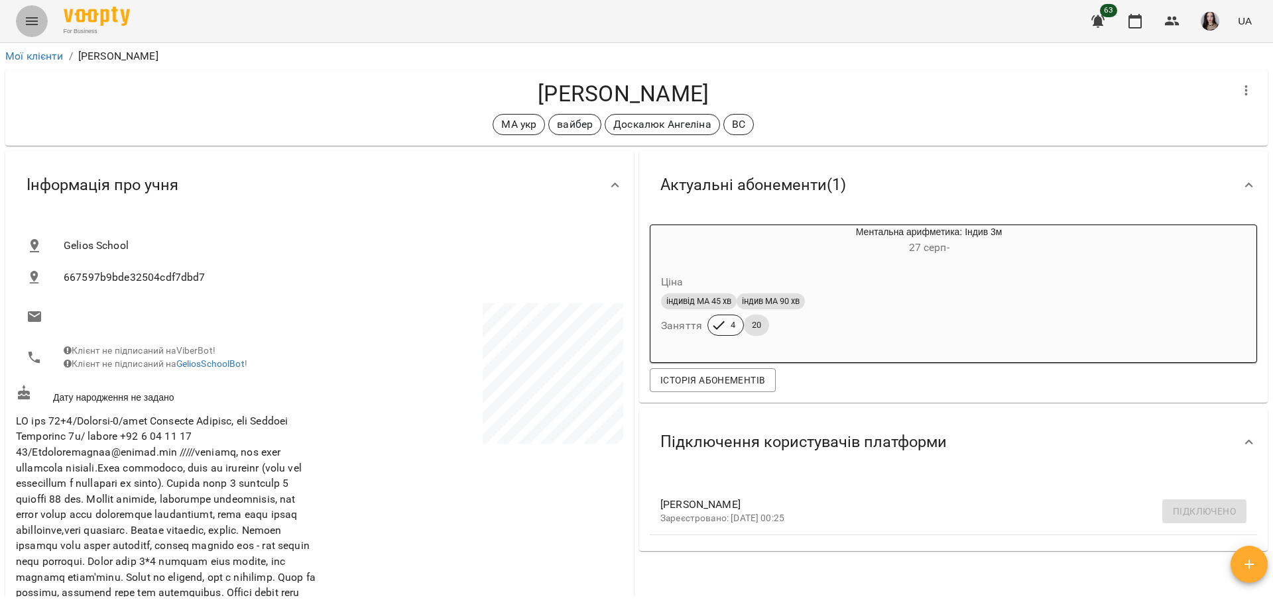
click at [36, 19] on icon "Menu" at bounding box center [32, 21] width 16 height 16
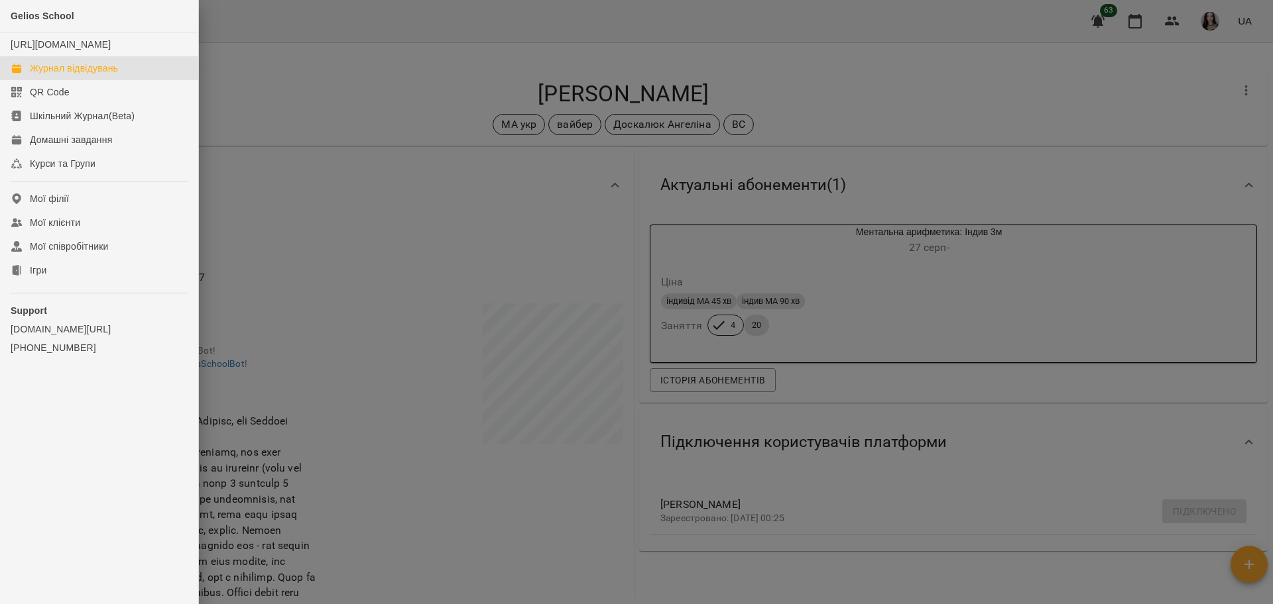
click at [82, 75] on div "Журнал відвідувань" at bounding box center [74, 68] width 88 height 13
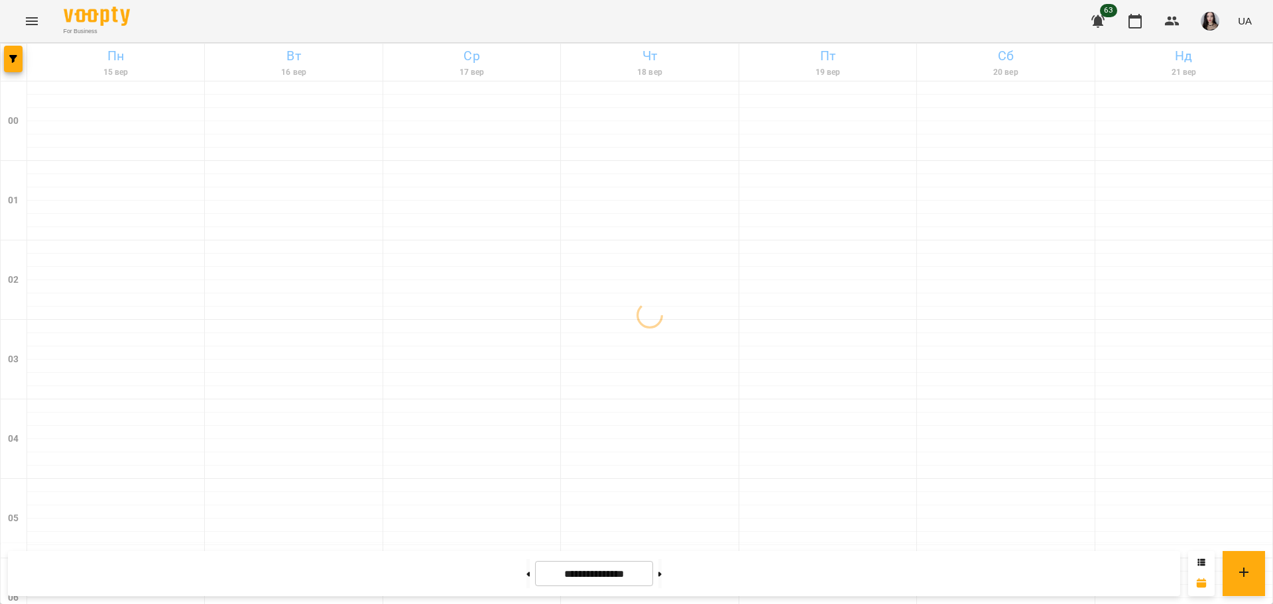
click at [34, 25] on icon "Menu" at bounding box center [32, 21] width 12 height 8
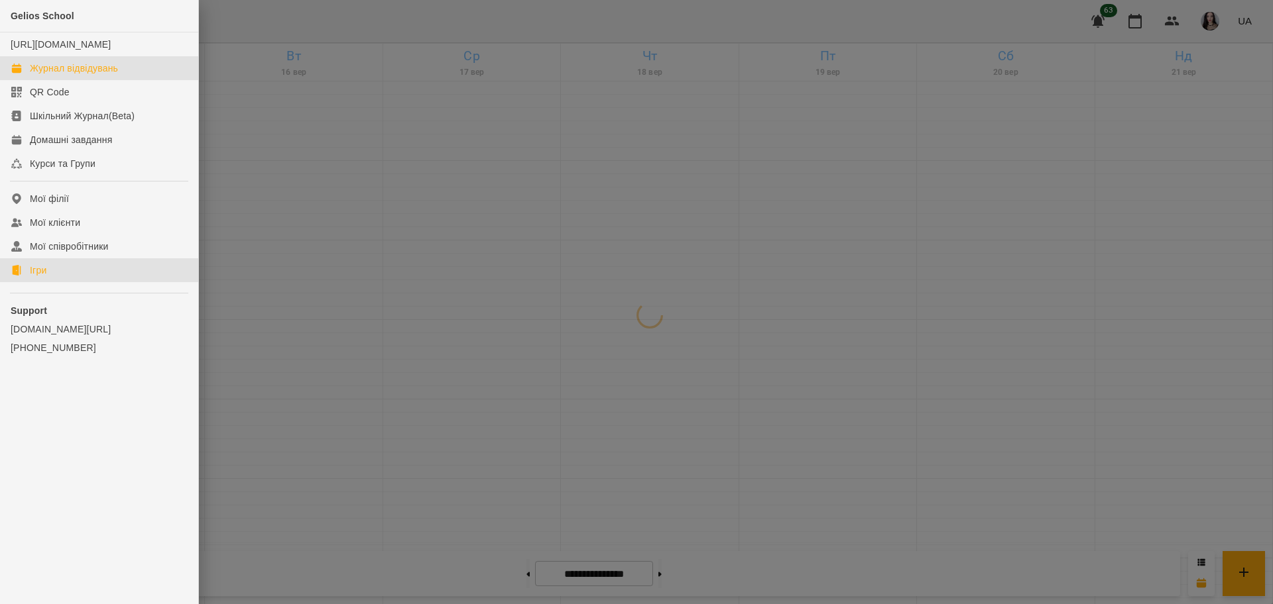
click at [38, 277] on div "Ігри" at bounding box center [38, 270] width 17 height 13
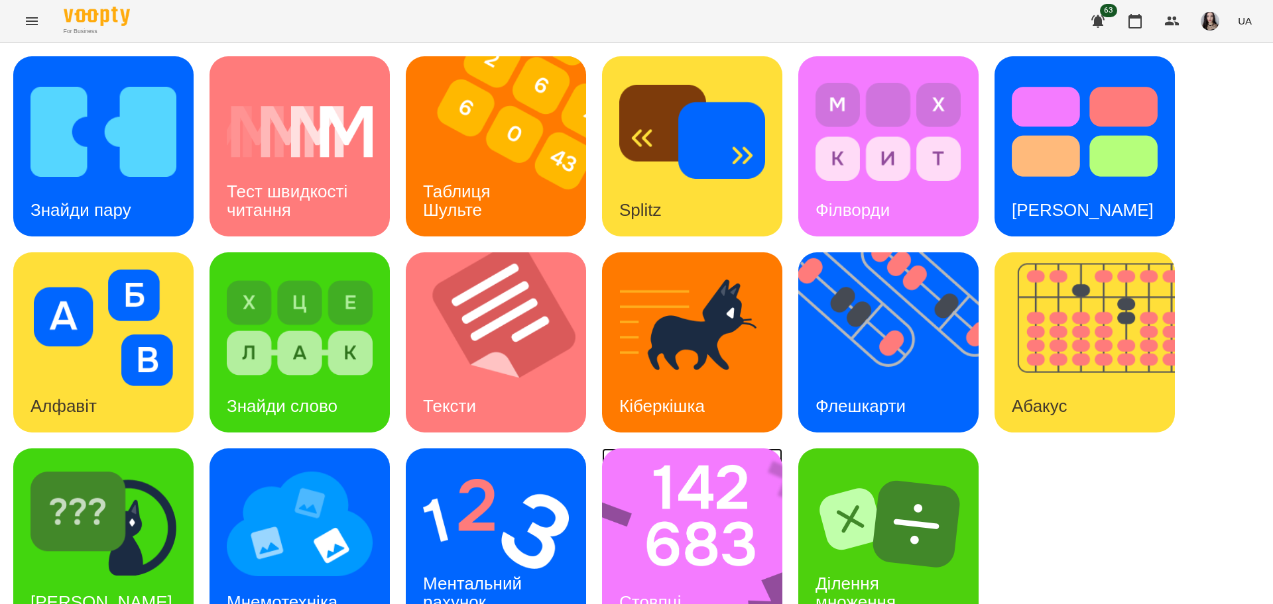
click at [671, 506] on img at bounding box center [701, 539] width 198 height 180
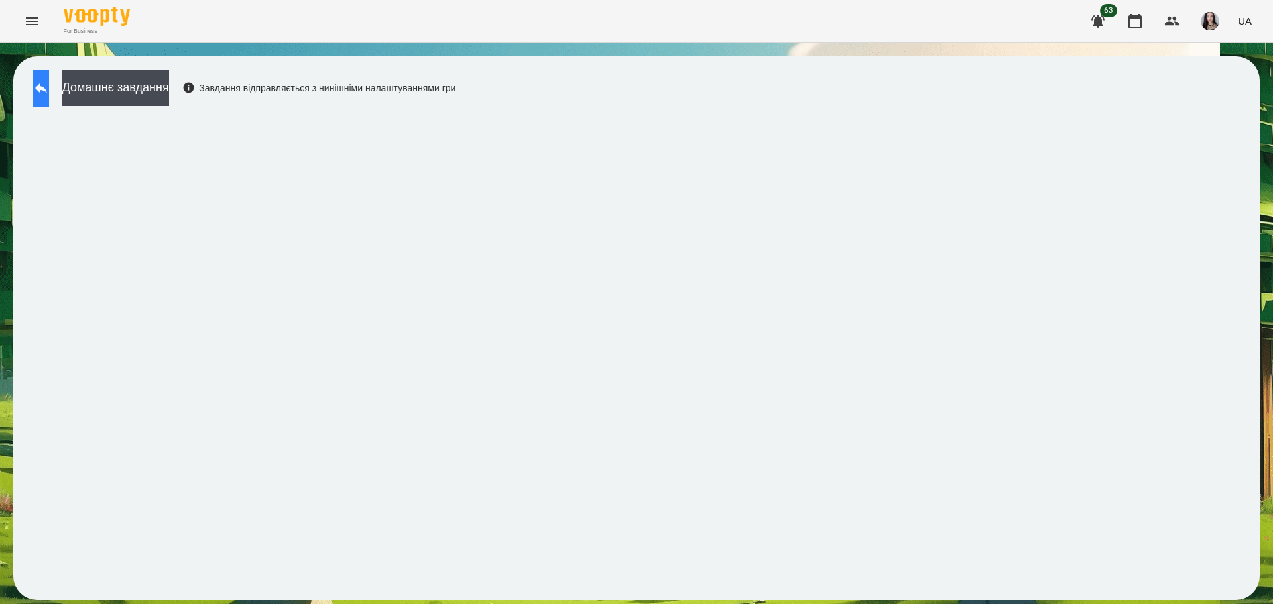
click at [49, 101] on button at bounding box center [41, 88] width 16 height 37
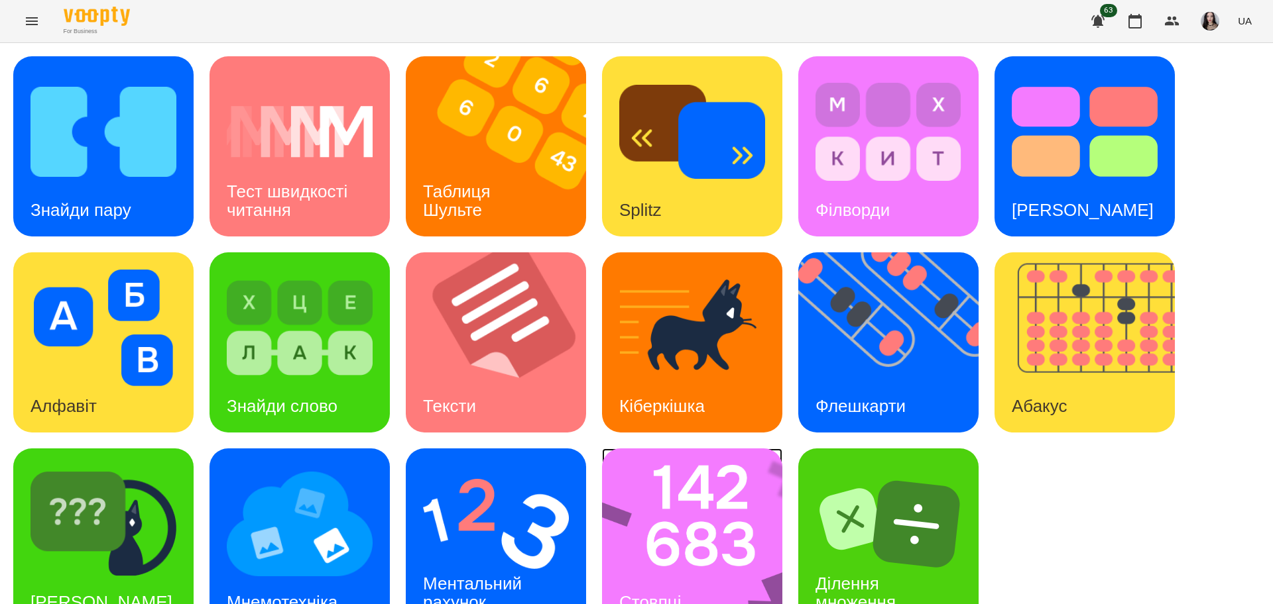
click at [712, 516] on img at bounding box center [701, 539] width 198 height 180
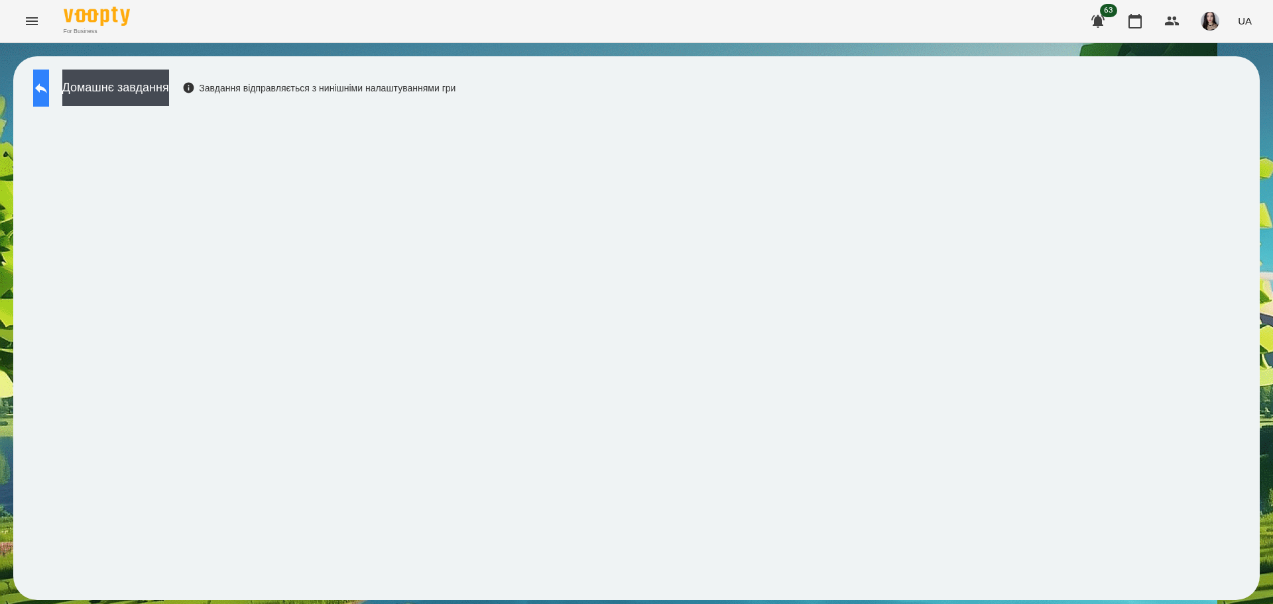
click at [49, 91] on icon at bounding box center [41, 88] width 16 height 16
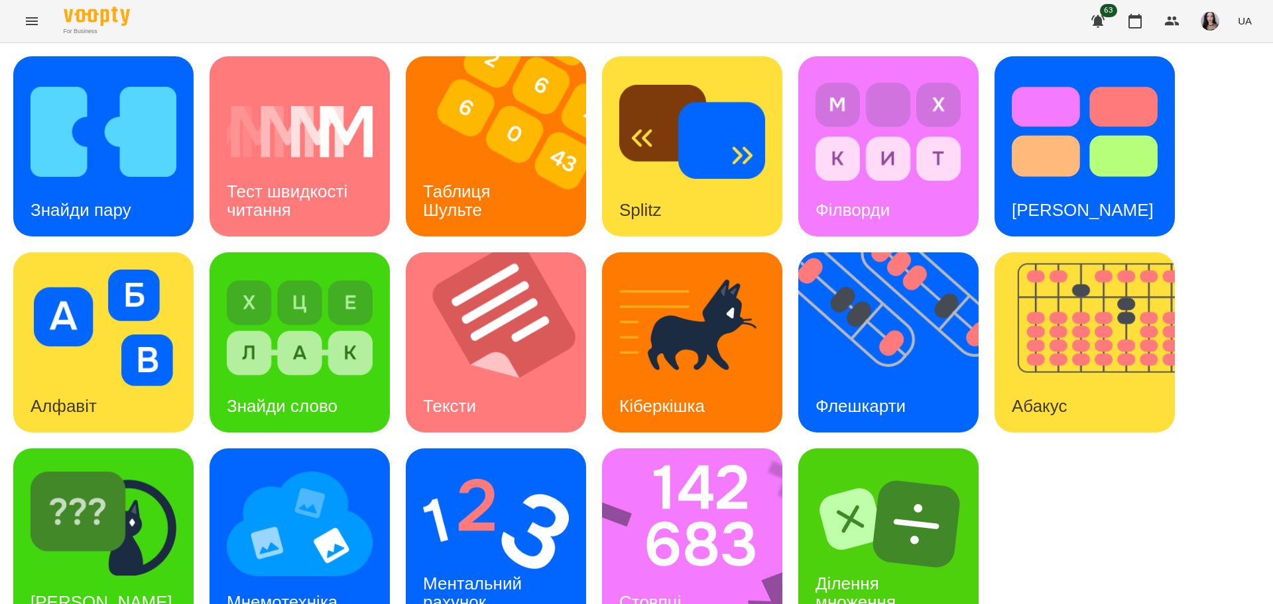
scroll to position [38, 0]
click at [856, 323] on img at bounding box center [896, 343] width 197 height 180
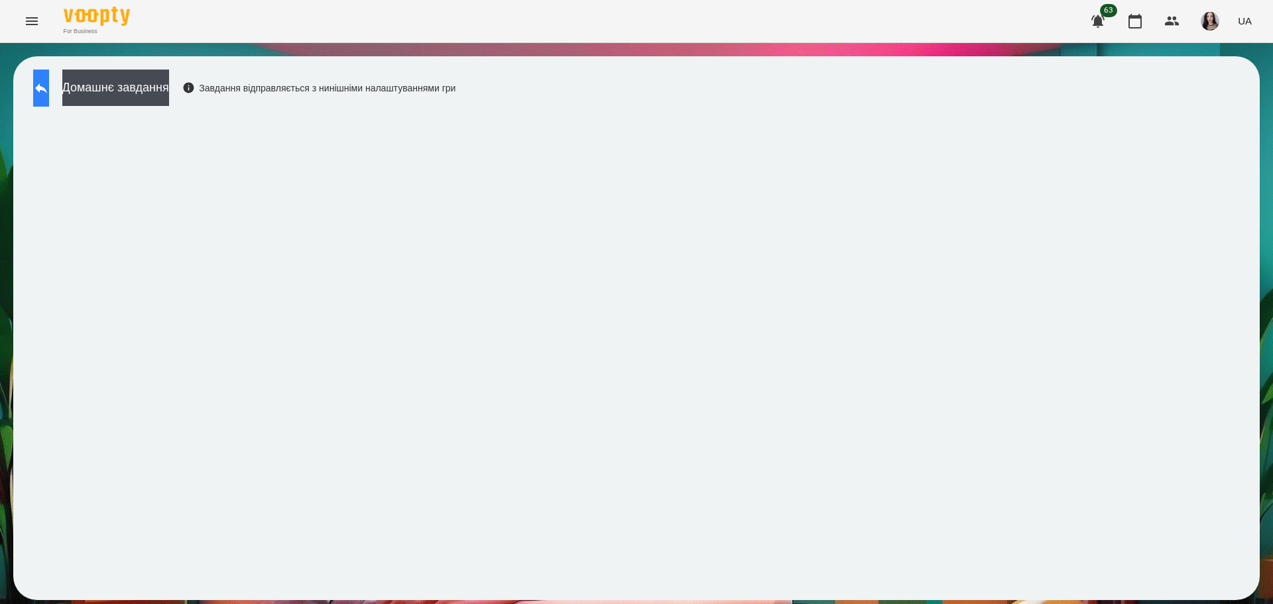
click at [49, 86] on icon at bounding box center [41, 88] width 16 height 16
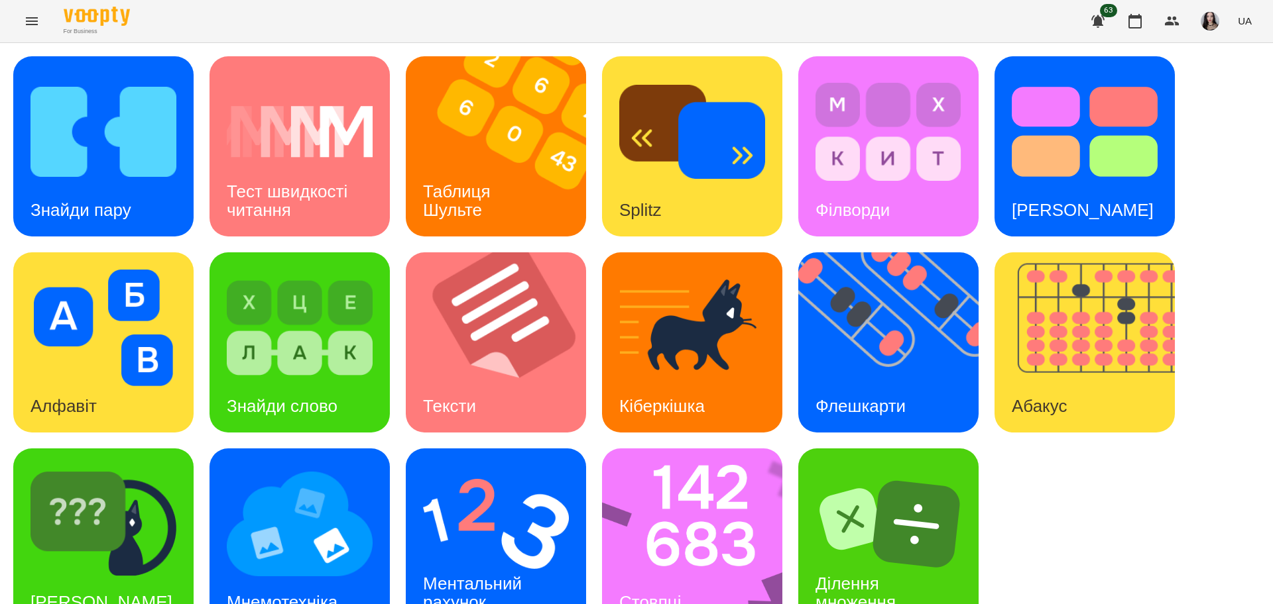
scroll to position [38, 0]
click at [536, 466] on img at bounding box center [496, 524] width 146 height 117
